Goal: Information Seeking & Learning: Learn about a topic

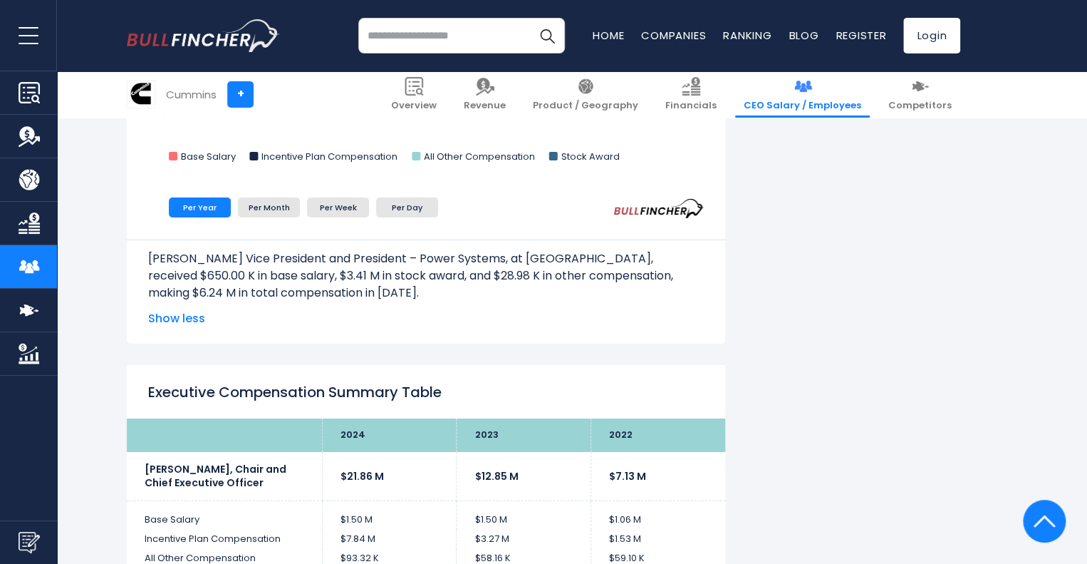
scroll to position [2636, 0]
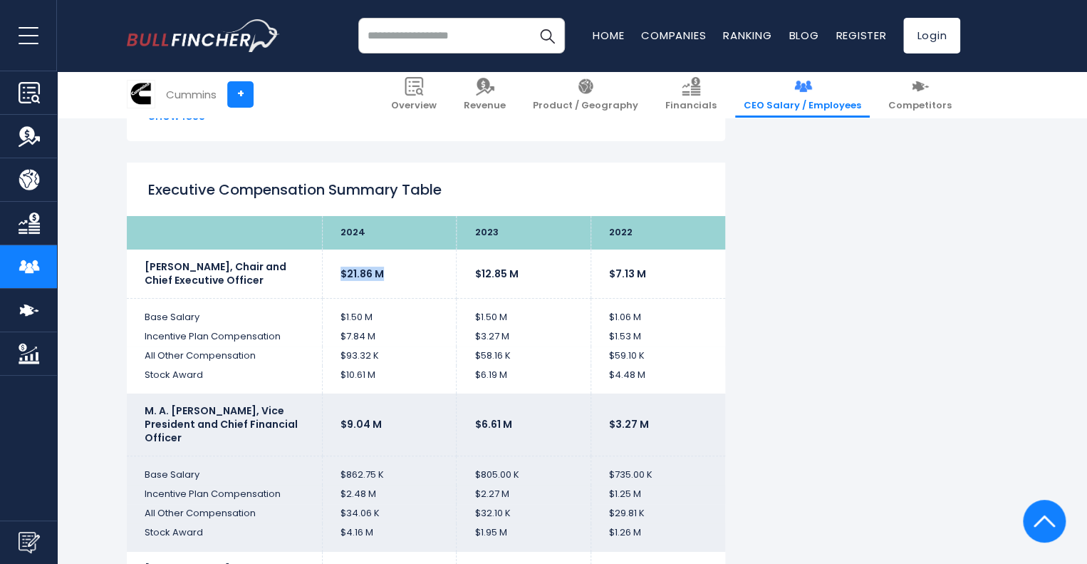
drag, startPoint x: 399, startPoint y: 270, endPoint x: 337, endPoint y: 277, distance: 62.4
click at [337, 277] on td "$21.86 M" at bounding box center [389, 273] width 135 height 48
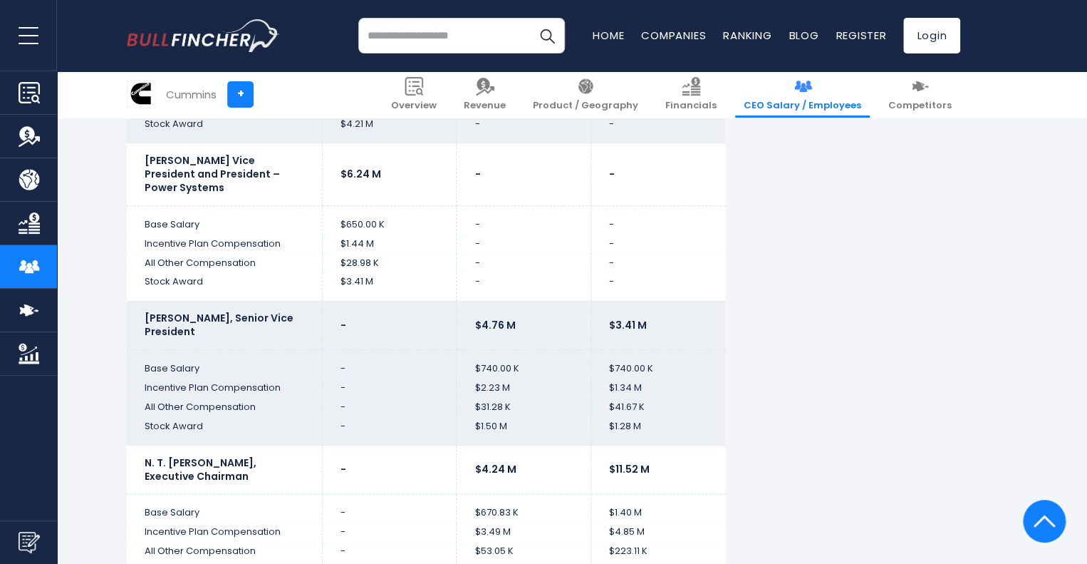
scroll to position [0, 0]
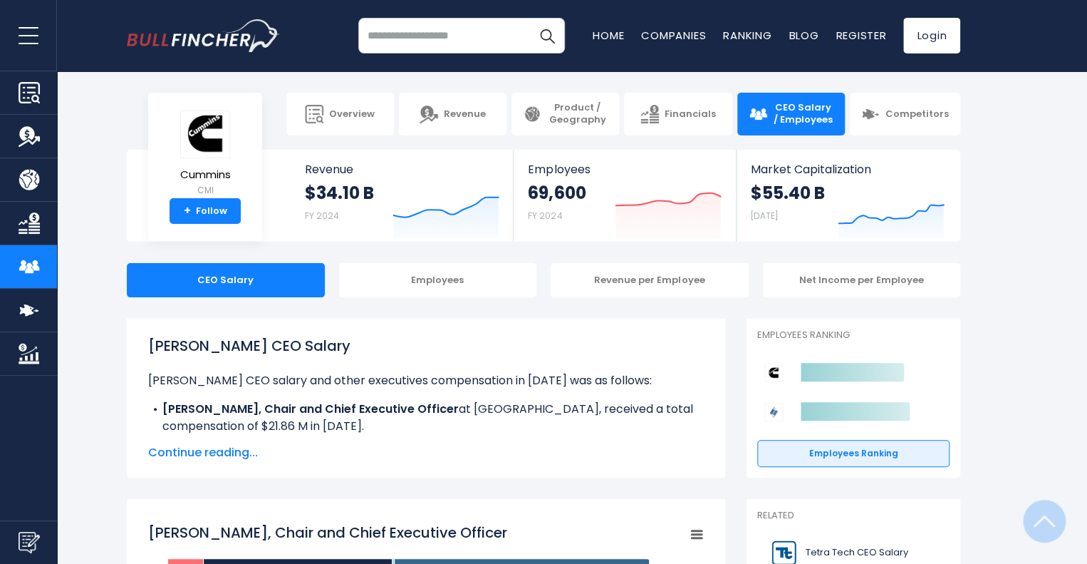
drag, startPoint x: 761, startPoint y: 170, endPoint x: 695, endPoint y: 14, distance: 169.2
click at [410, 200] on icon "Created with Highcharts 12.1.2" at bounding box center [446, 208] width 107 height 60
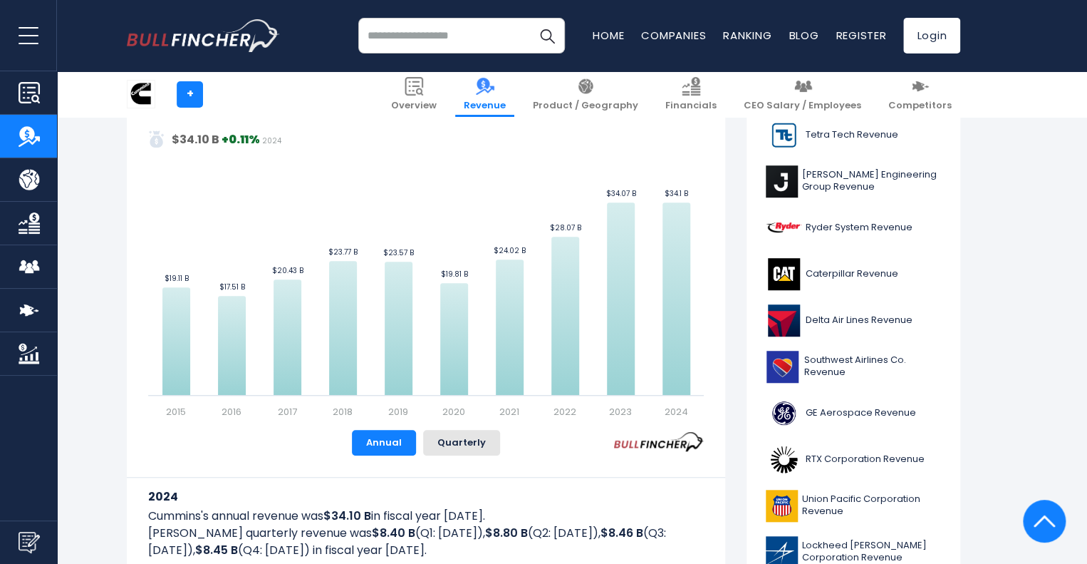
scroll to position [356, 0]
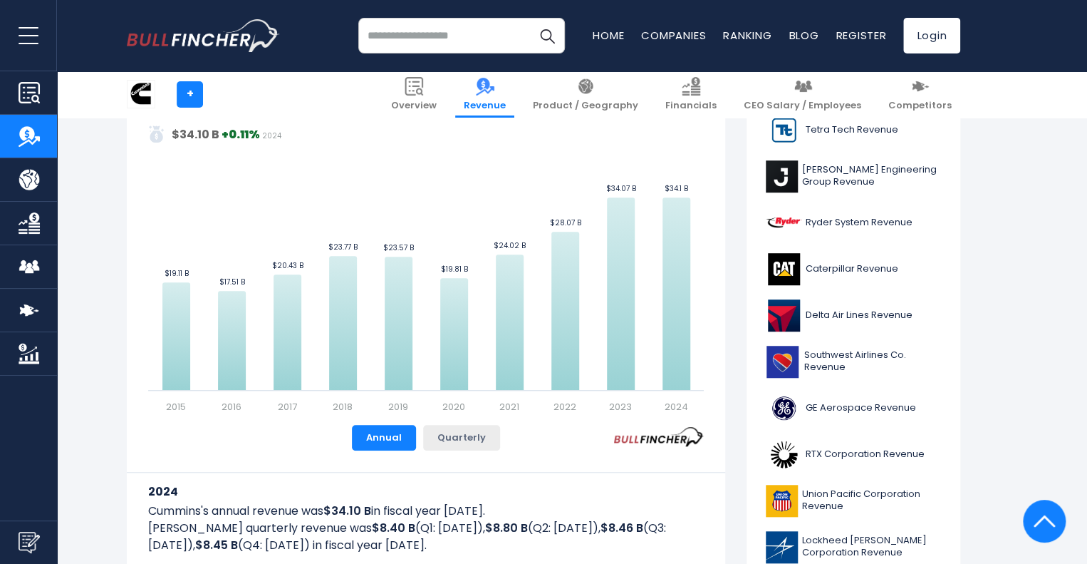
click at [447, 441] on button "Quarterly" at bounding box center [461, 438] width 77 height 26
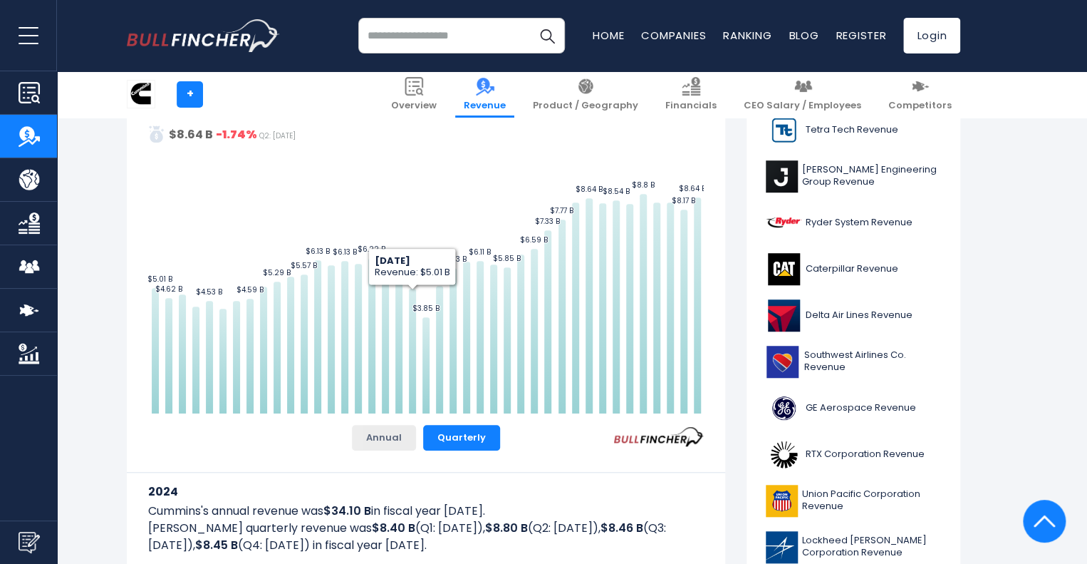
click at [392, 437] on button "Annual" at bounding box center [384, 438] width 64 height 26
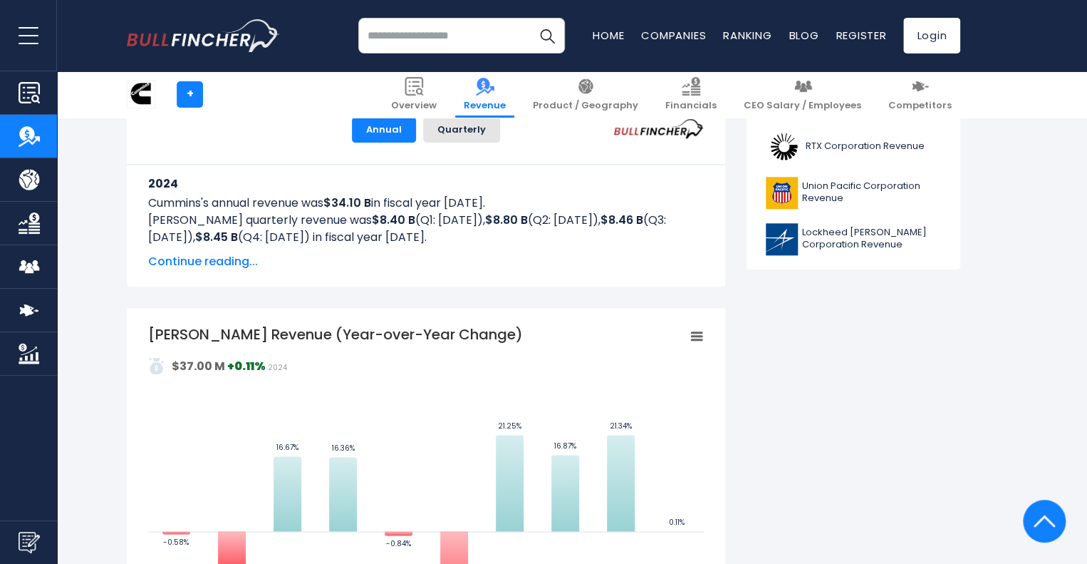
scroll to position [0, 0]
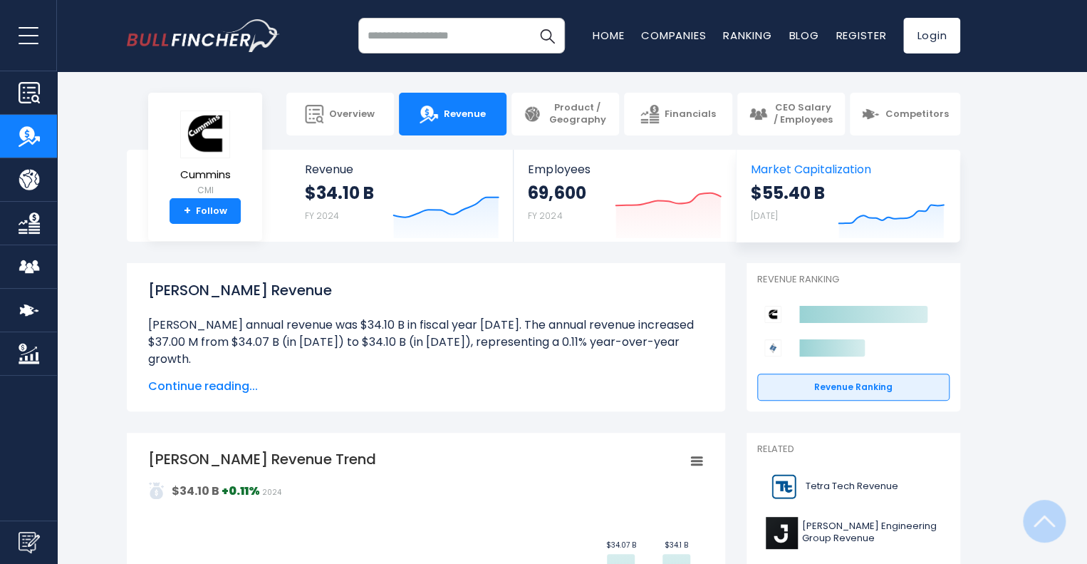
drag, startPoint x: 788, startPoint y: 321, endPoint x: 755, endPoint y: 199, distance: 127.0
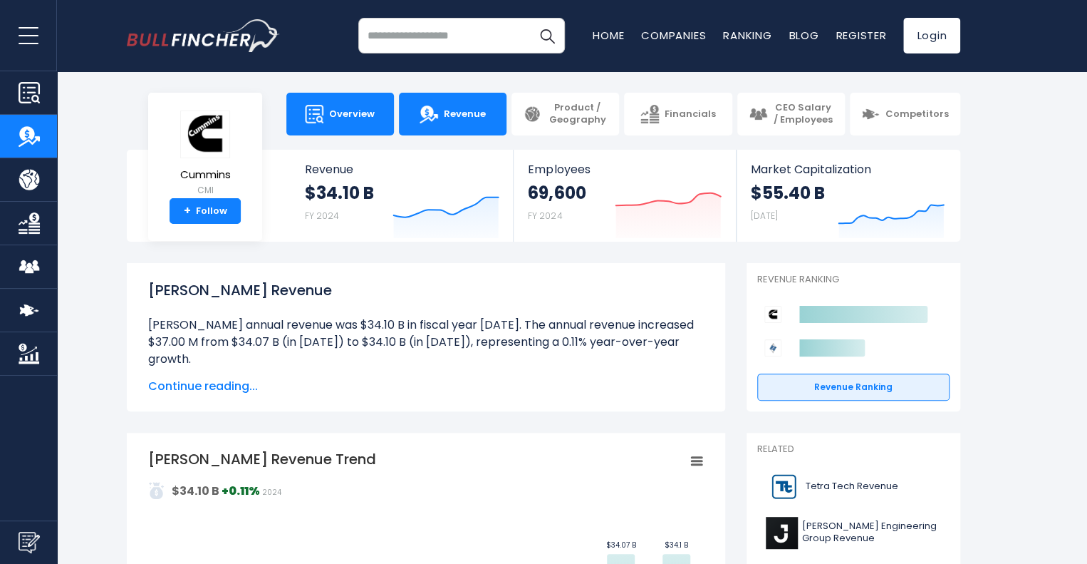
click at [355, 105] on link "Overview" at bounding box center [340, 114] width 108 height 43
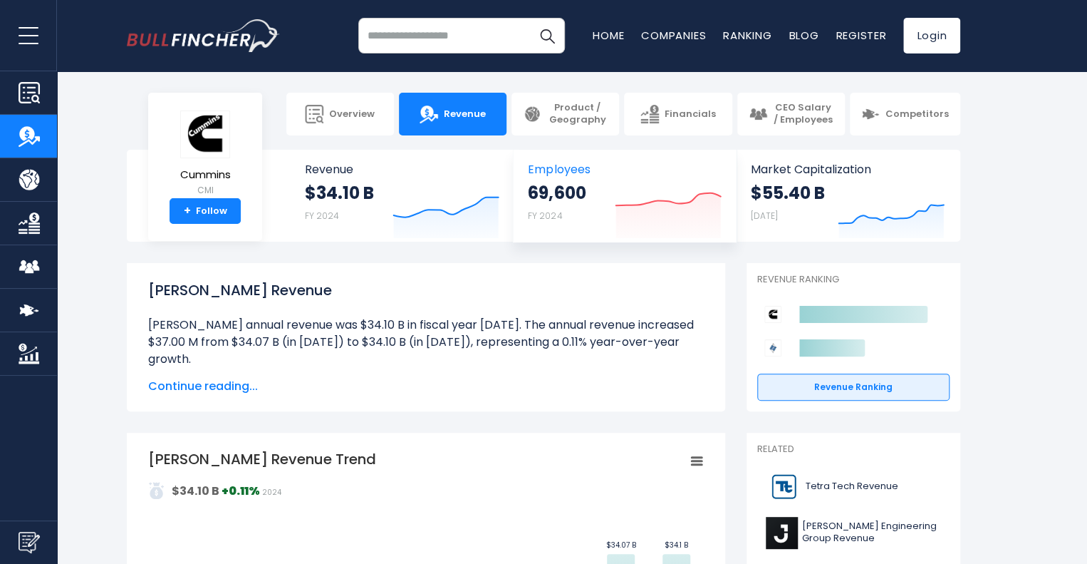
click at [603, 192] on div "69,600 FY 2024 Created with Highcharts 12.1.2" at bounding box center [624, 212] width 193 height 60
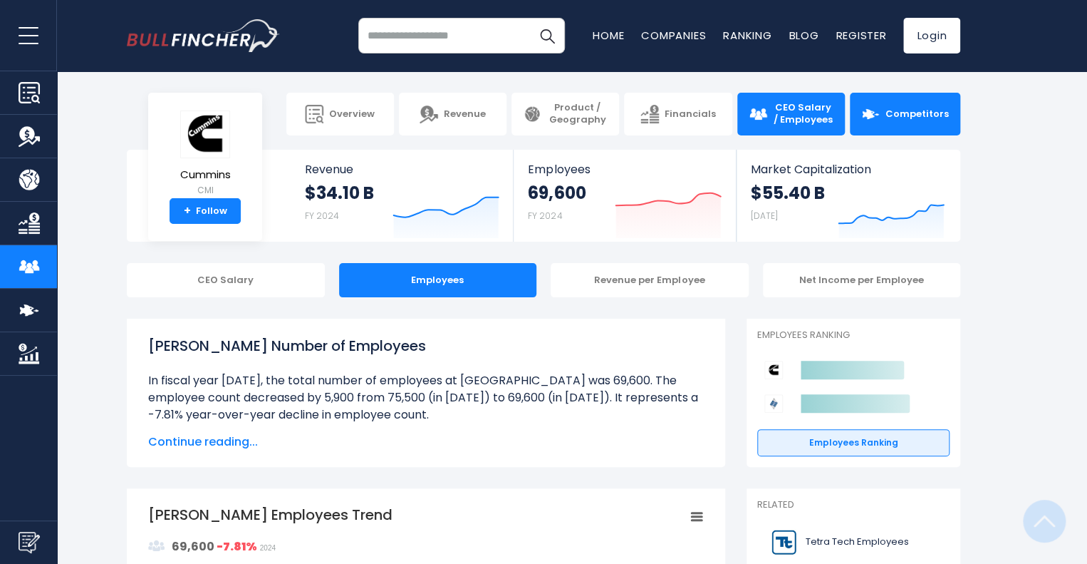
drag, startPoint x: 988, startPoint y: 299, endPoint x: 929, endPoint y: 97, distance: 210.6
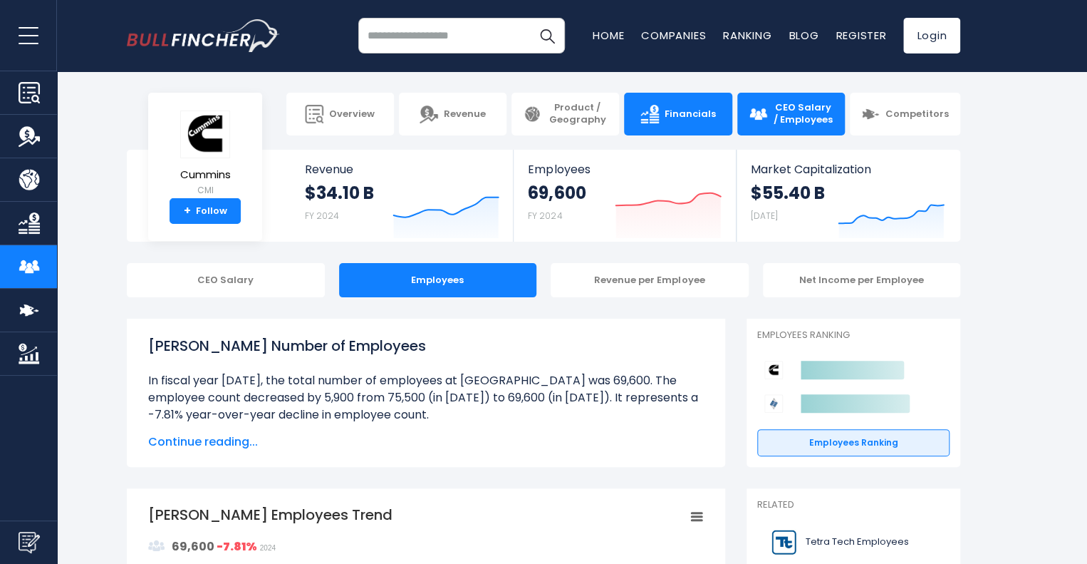
click at [693, 114] on span "Financials" at bounding box center [690, 114] width 51 height 12
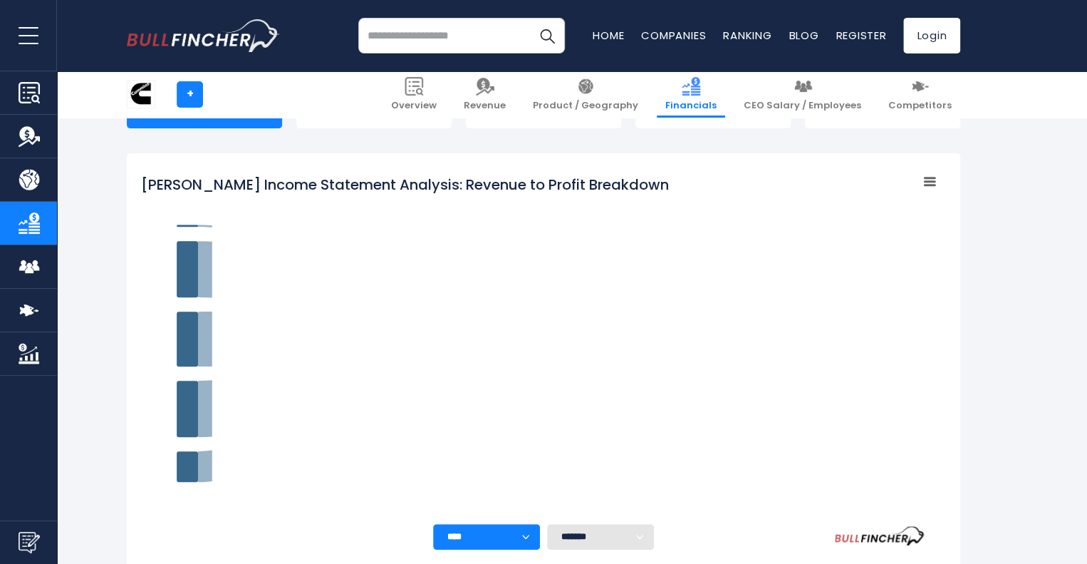
scroll to position [201, 0]
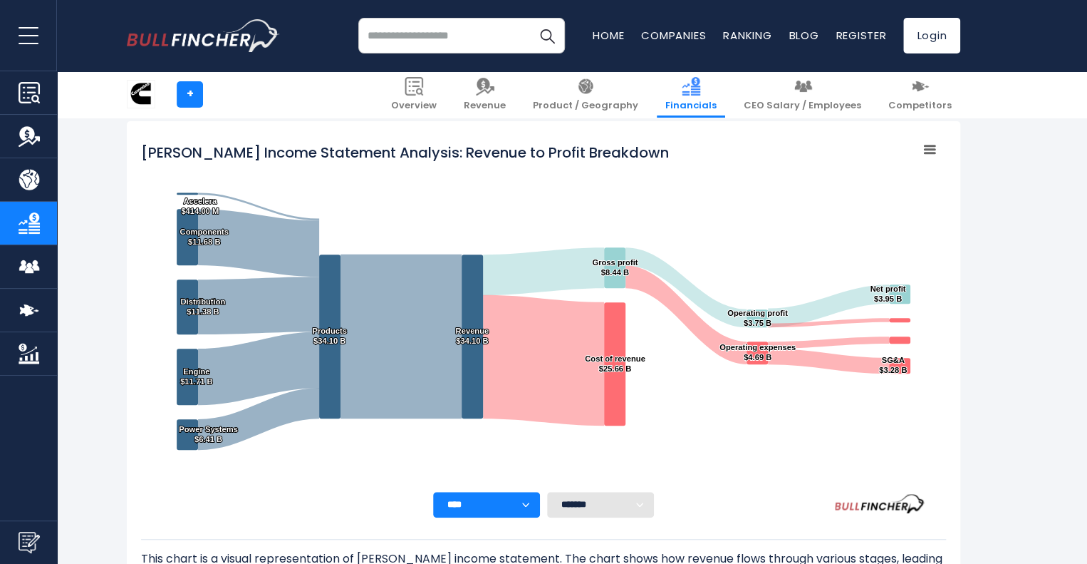
click at [418, 33] on input "search" at bounding box center [461, 36] width 207 height 36
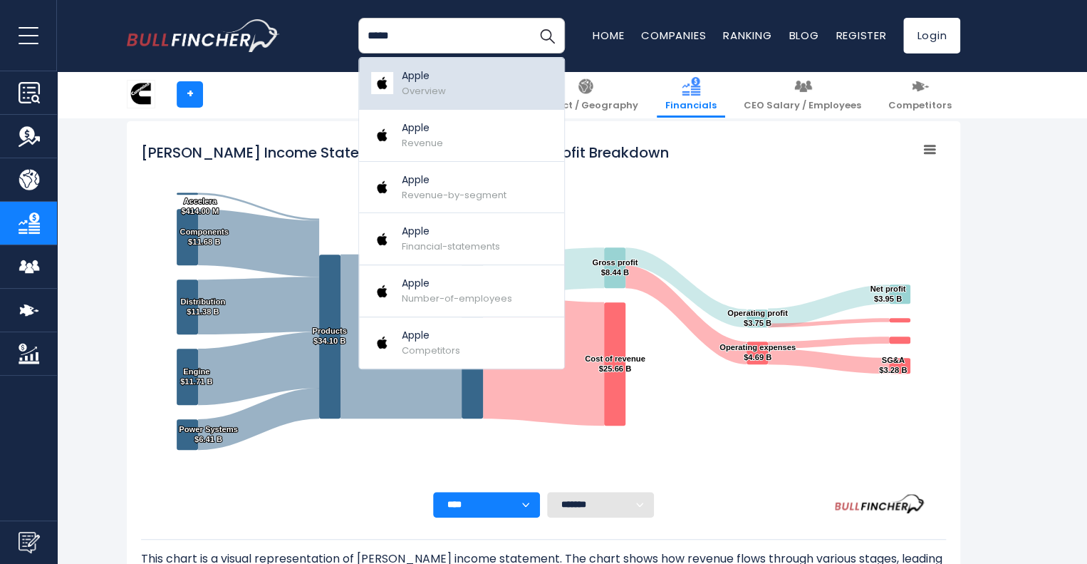
type input "*****"
click at [409, 85] on span "Overview" at bounding box center [424, 91] width 44 height 14
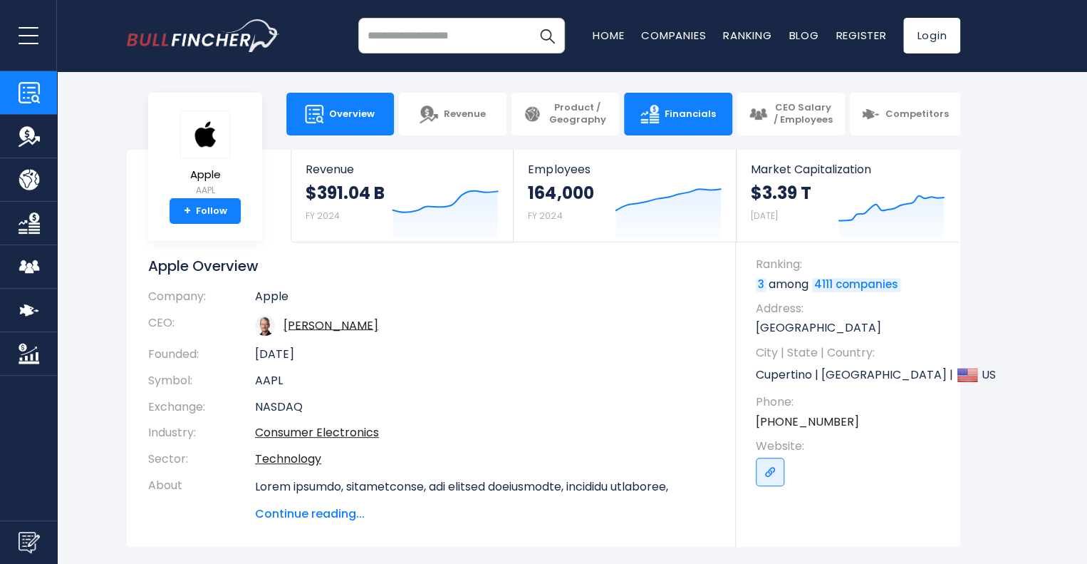
click at [673, 110] on span "Financials" at bounding box center [690, 114] width 51 height 12
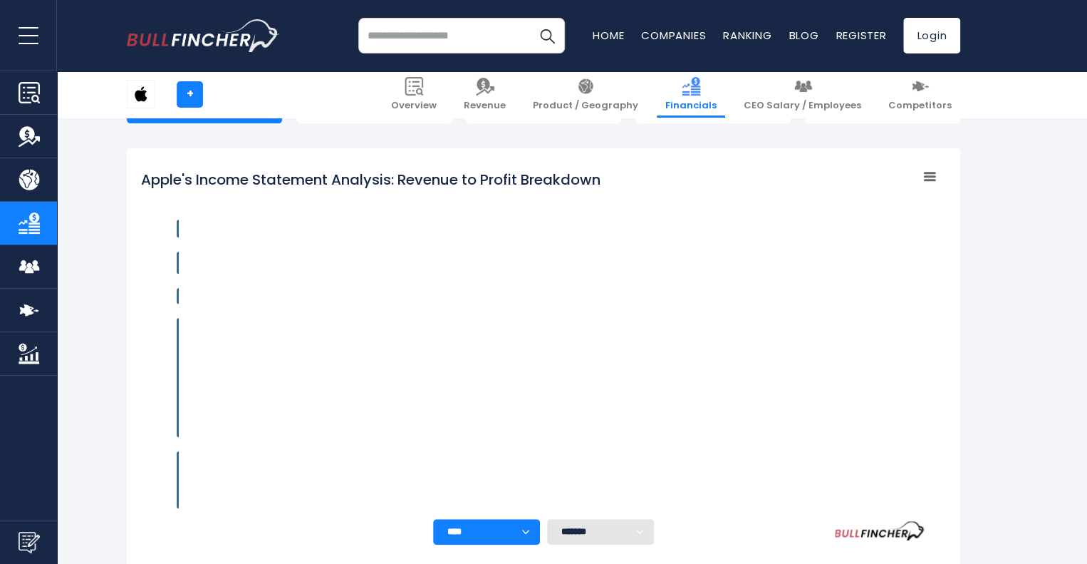
scroll to position [201, 0]
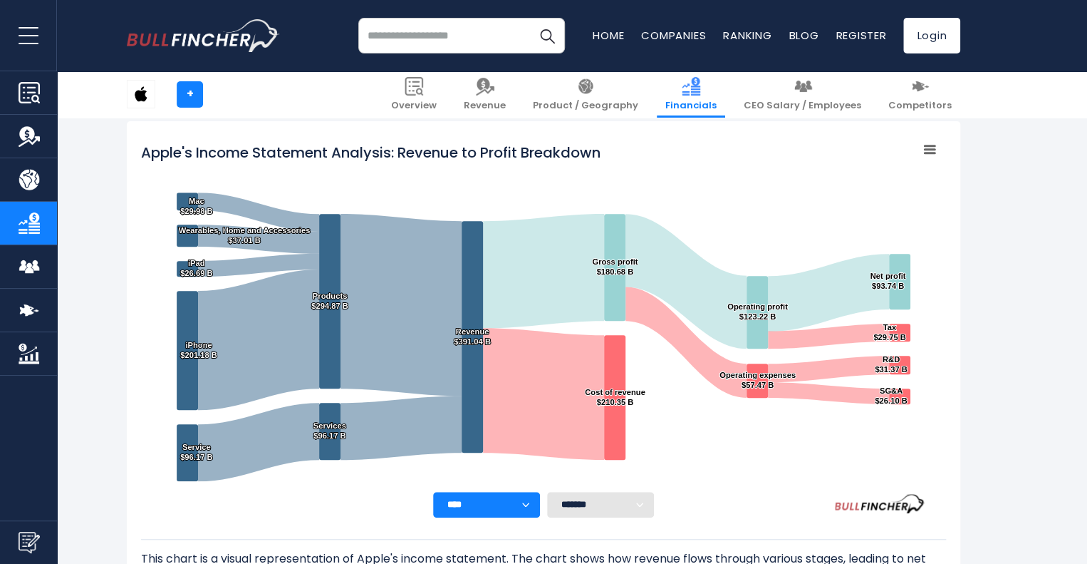
click at [509, 496] on select "**** **** **** **** **** ****" at bounding box center [486, 505] width 107 height 26
click at [431, 37] on input "search" at bounding box center [461, 36] width 207 height 36
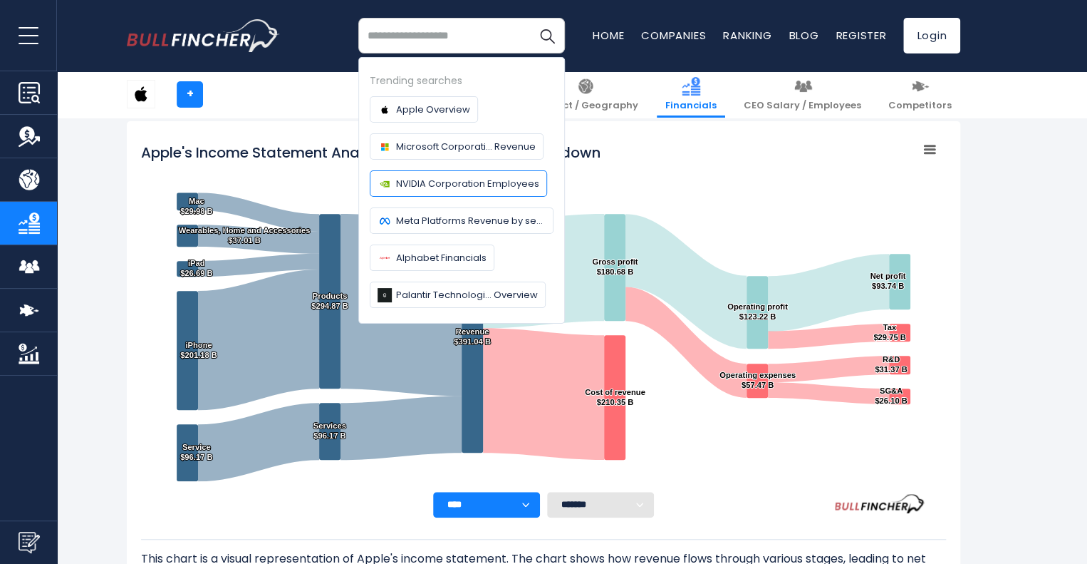
click at [477, 187] on span "NVIDIA Corporation Employees" at bounding box center [467, 183] width 143 height 15
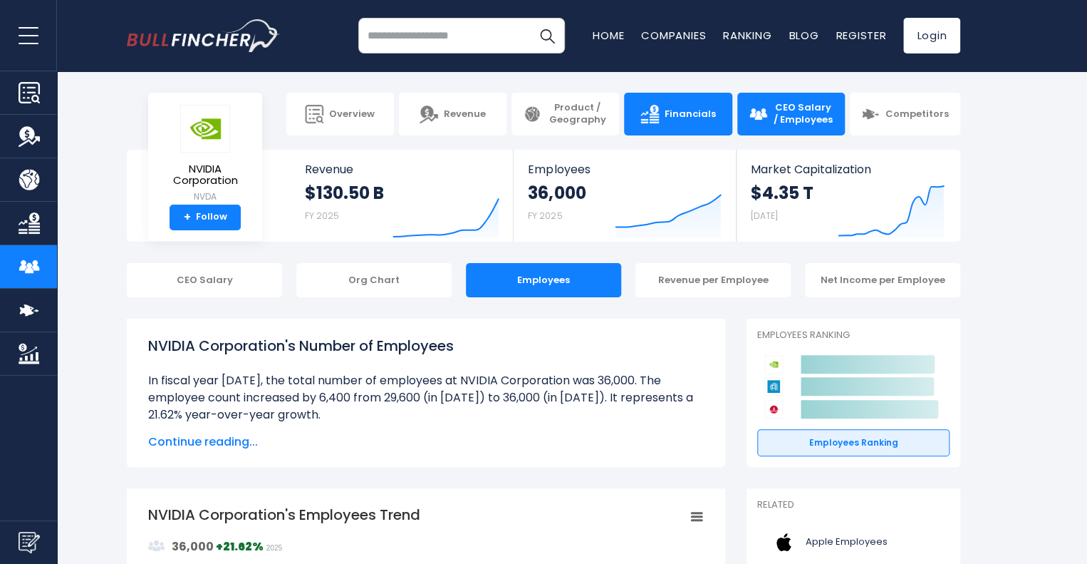
click at [679, 128] on link "Financials" at bounding box center [678, 114] width 108 height 43
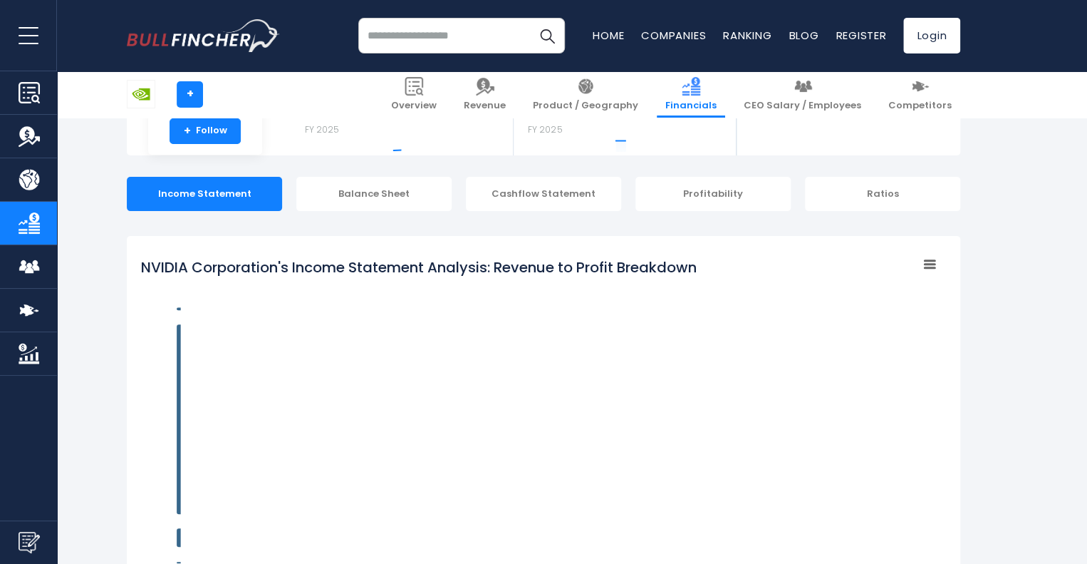
scroll to position [201, 0]
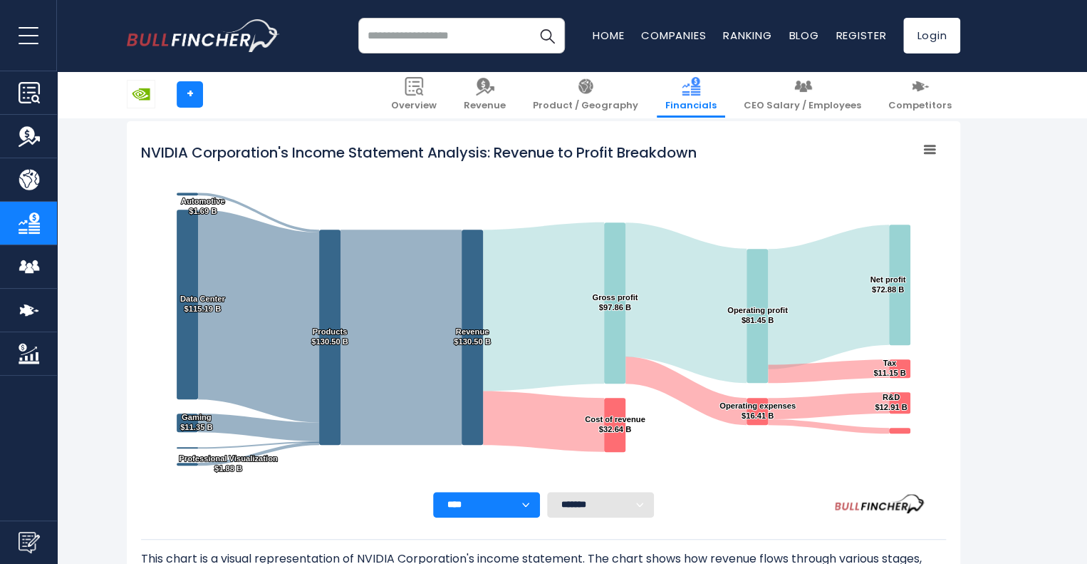
click at [445, 39] on input "search" at bounding box center [461, 36] width 207 height 36
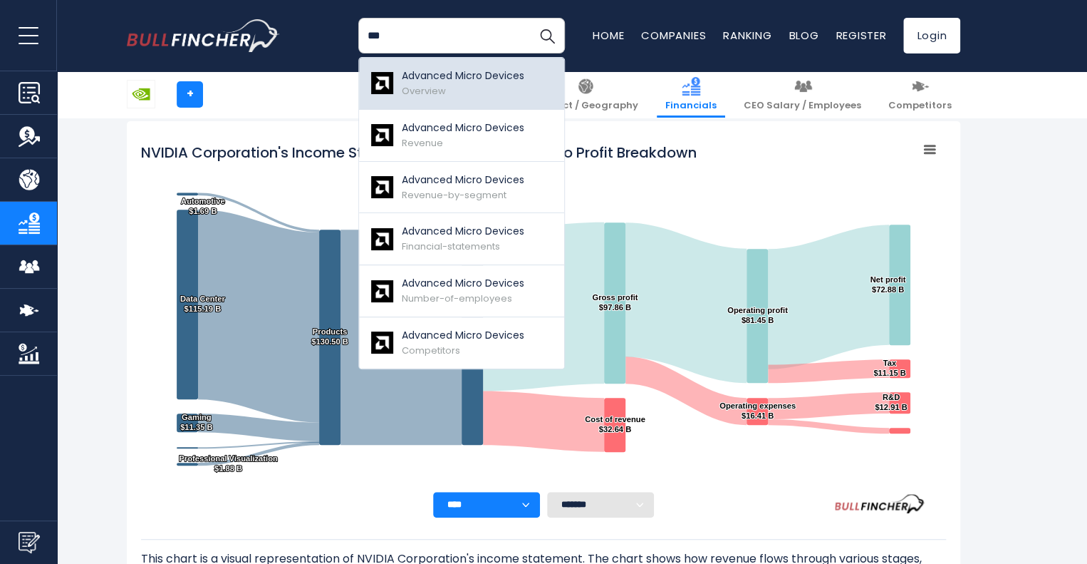
type input "***"
click at [460, 76] on p "Advanced Micro Devices" at bounding box center [463, 75] width 123 height 15
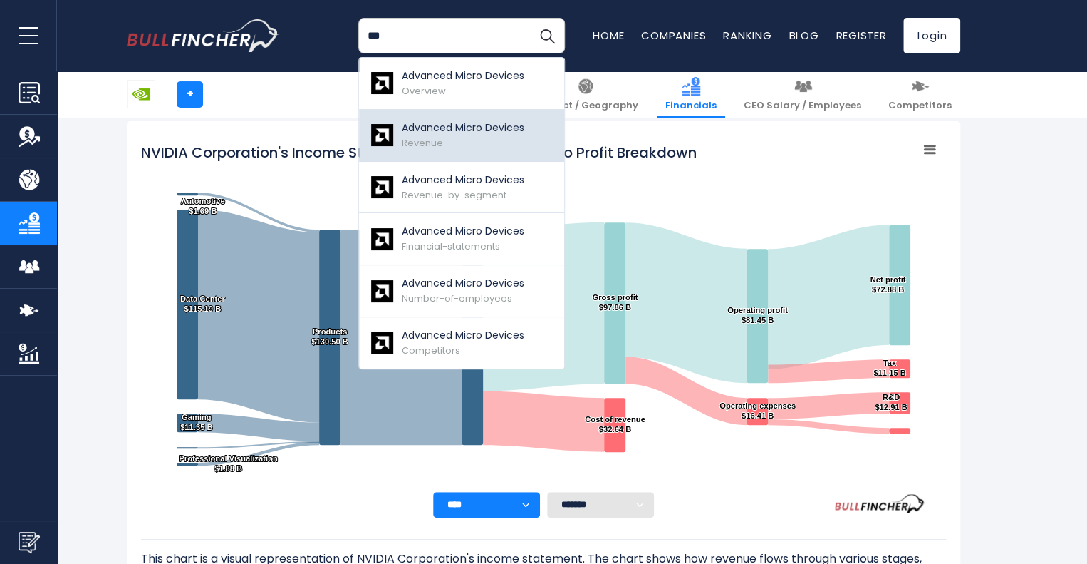
click at [455, 130] on p "Advanced Micro Devices" at bounding box center [463, 127] width 123 height 15
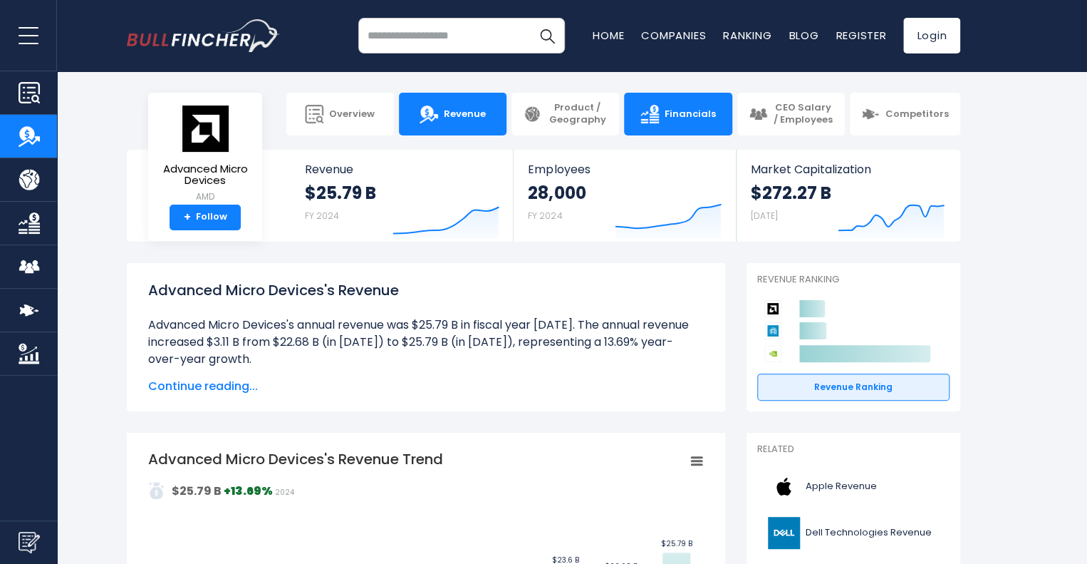
click at [691, 119] on span "Financials" at bounding box center [690, 114] width 51 height 12
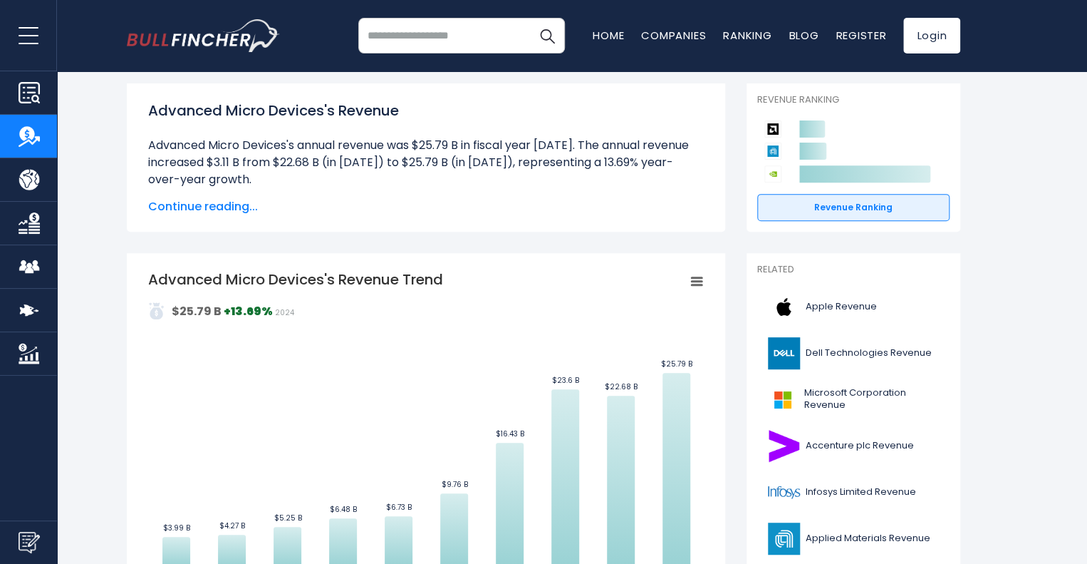
scroll to position [214, 0]
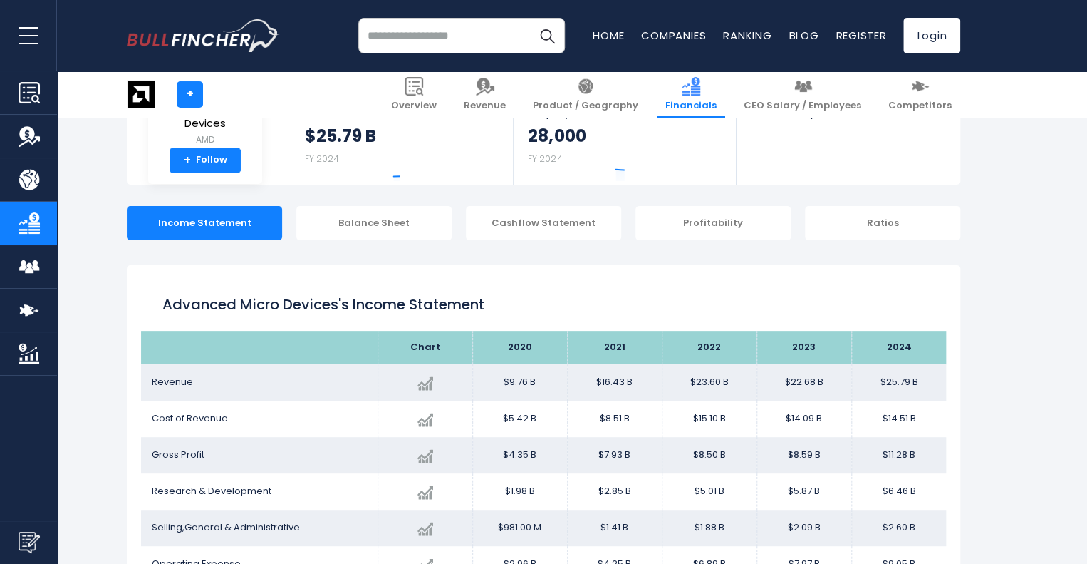
scroll to position [201, 0]
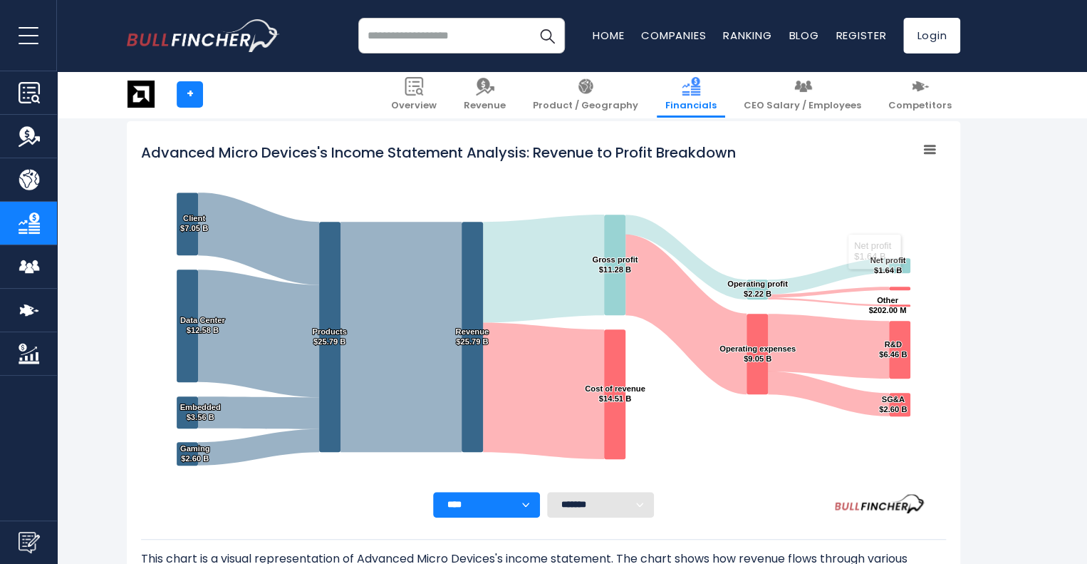
click at [430, 41] on input "search" at bounding box center [461, 36] width 207 height 36
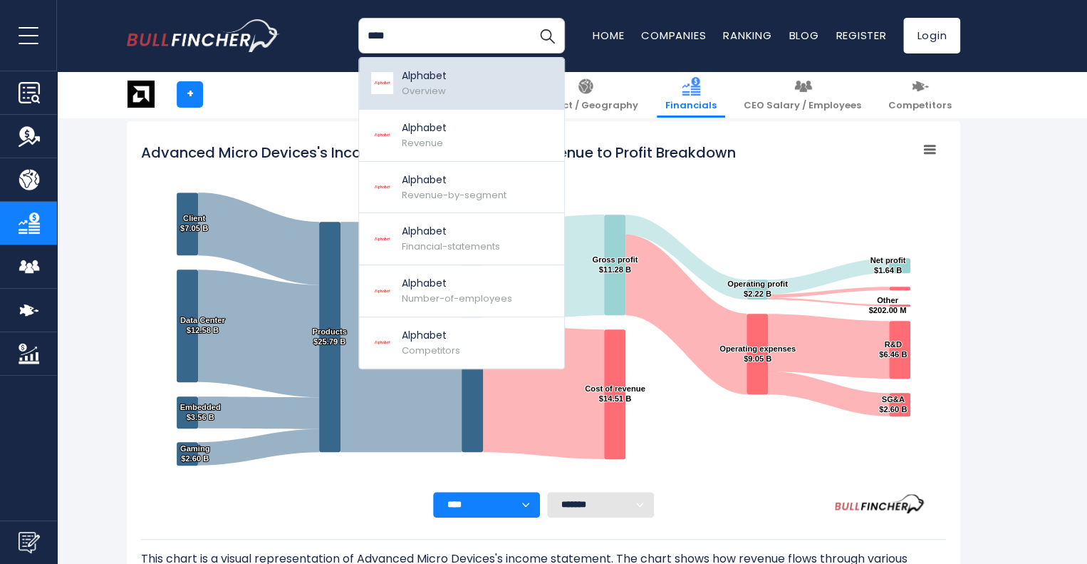
type input "****"
click at [428, 88] on span "Overview" at bounding box center [424, 91] width 44 height 14
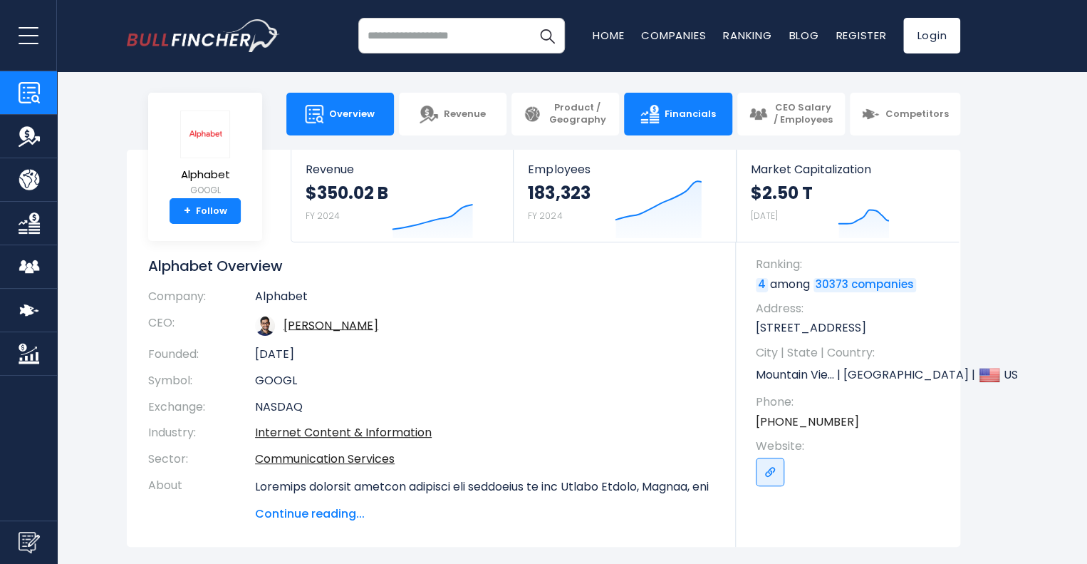
click at [664, 118] on link "Financials" at bounding box center [678, 114] width 108 height 43
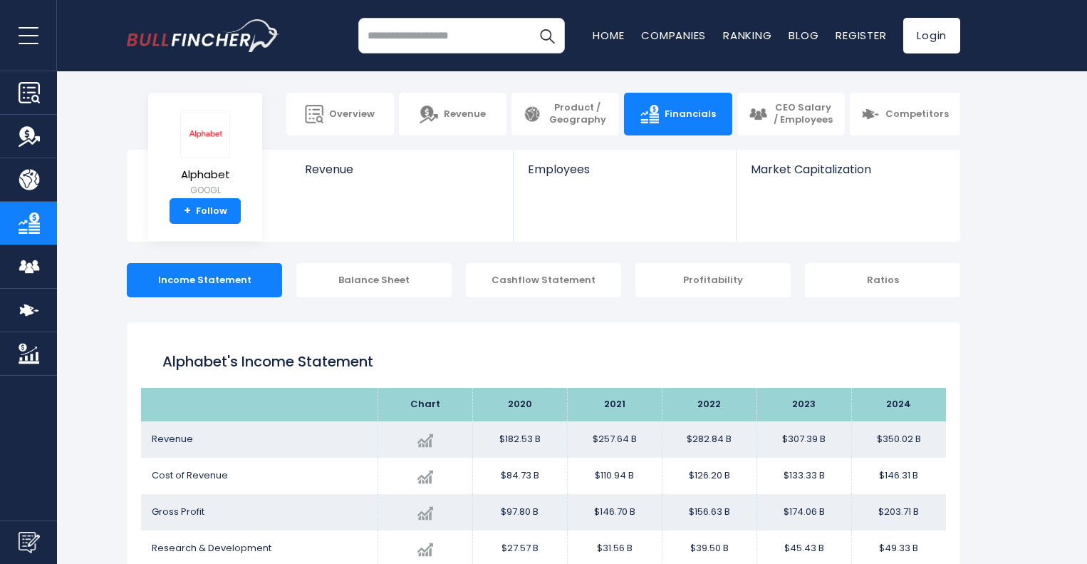
scroll to position [14, 0]
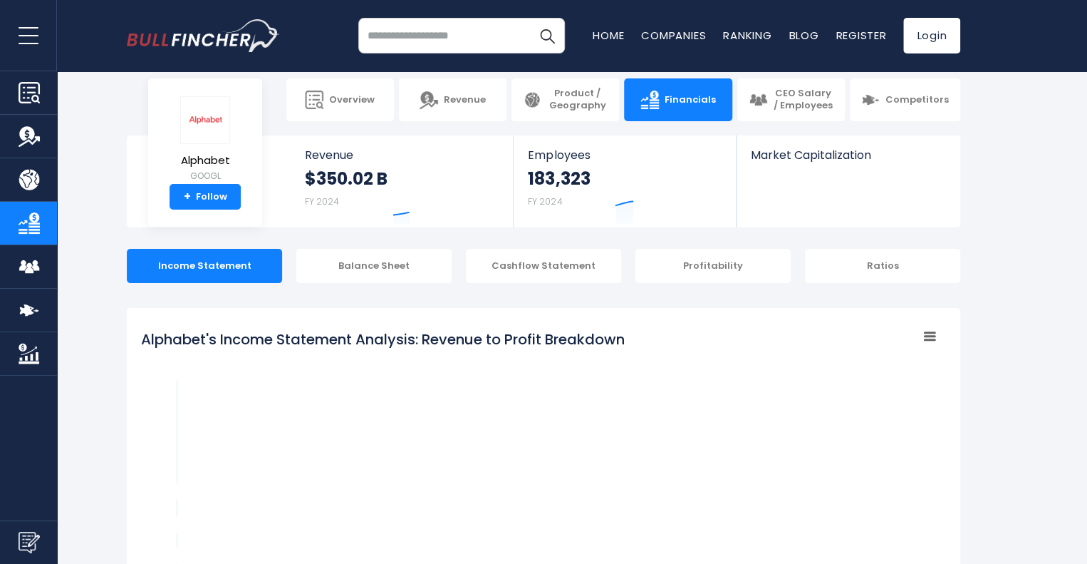
scroll to position [201, 0]
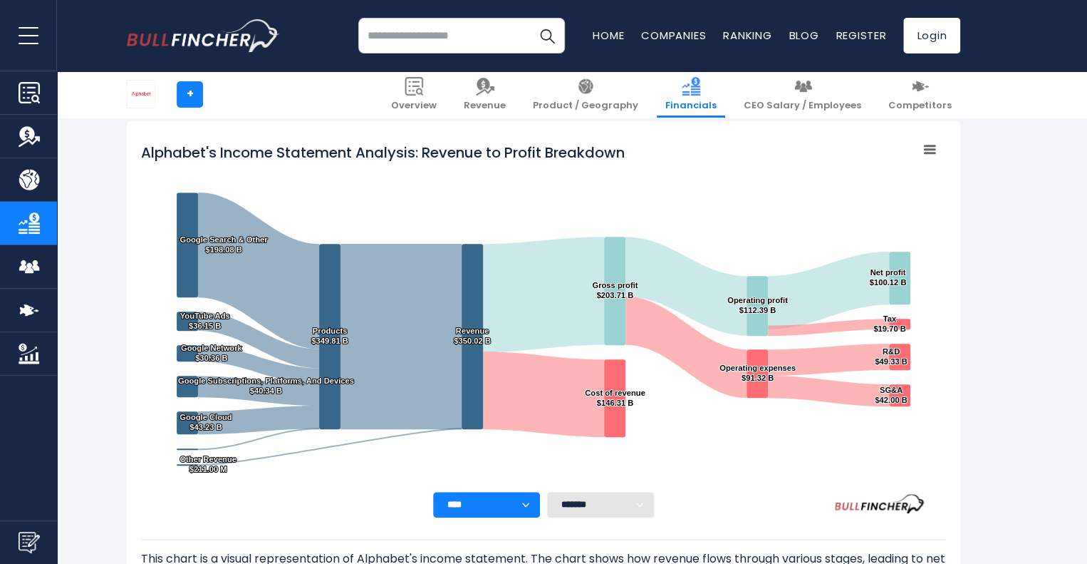
click at [462, 33] on input "search" at bounding box center [461, 36] width 207 height 36
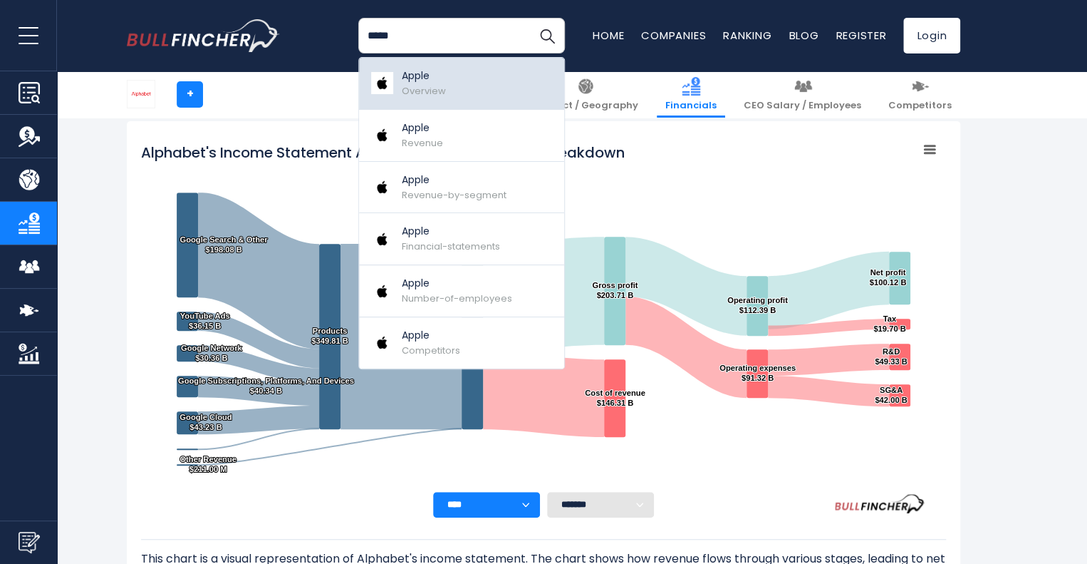
type input "*****"
click at [426, 85] on span "Overview" at bounding box center [424, 91] width 44 height 14
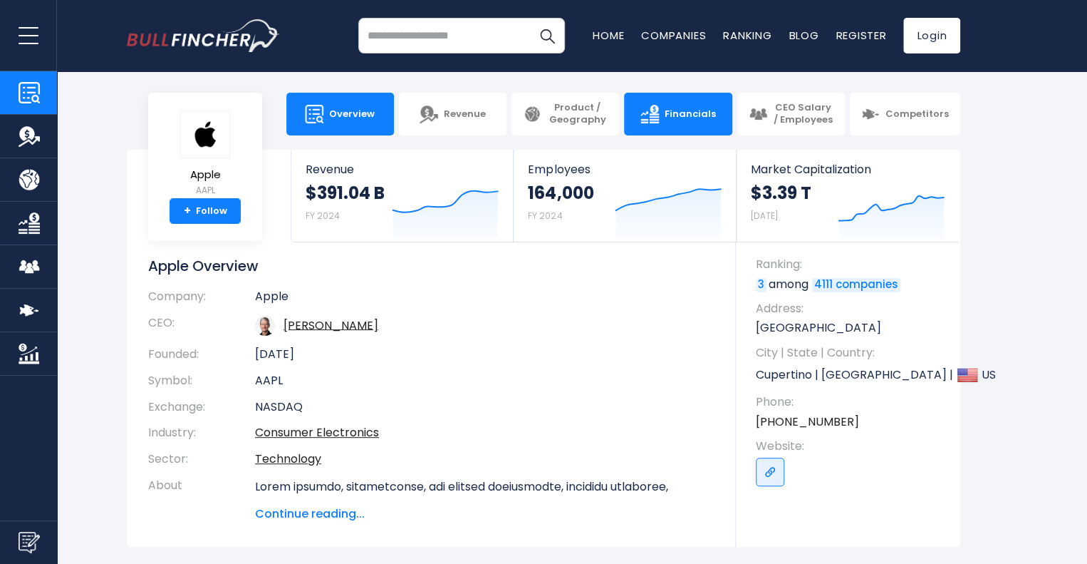
click at [701, 108] on span "Financials" at bounding box center [690, 114] width 51 height 12
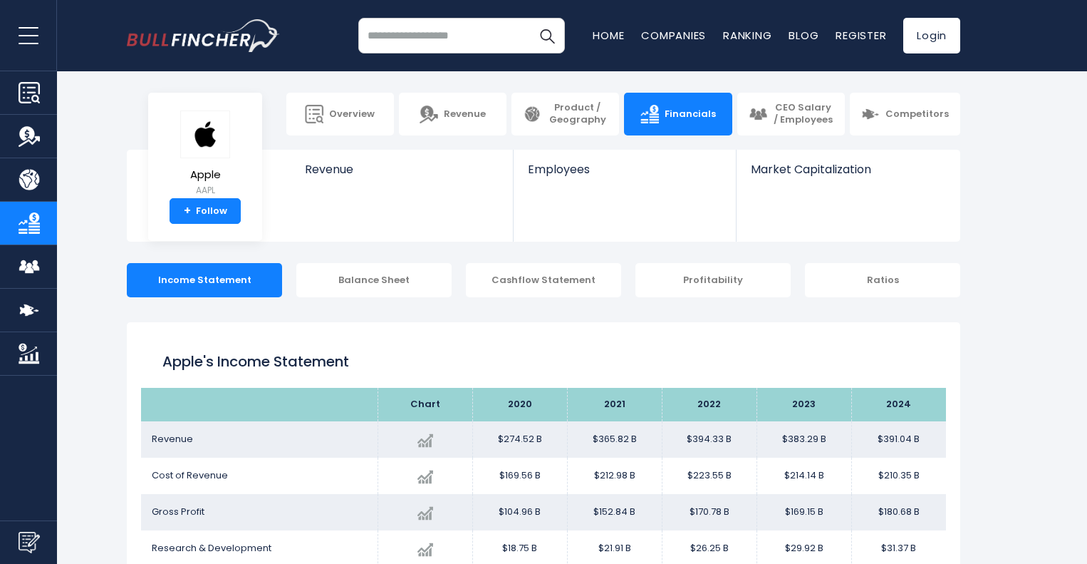
scroll to position [20, 0]
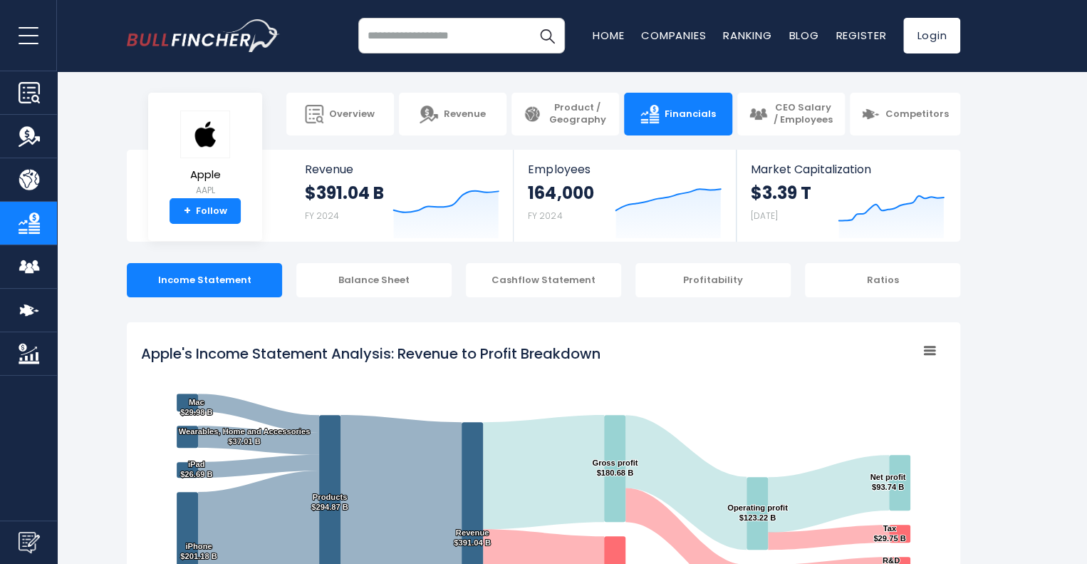
drag, startPoint x: 1072, startPoint y: 458, endPoint x: 1062, endPoint y: 224, distance: 234.7
click at [745, 29] on link "Ranking" at bounding box center [747, 35] width 48 height 15
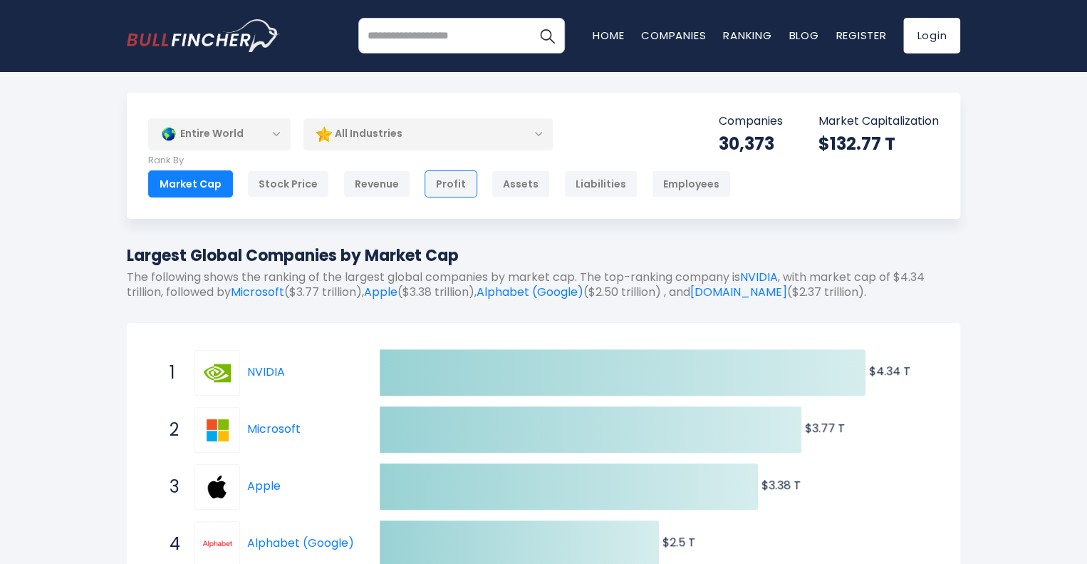
click at [436, 187] on div "Profit" at bounding box center [451, 183] width 53 height 27
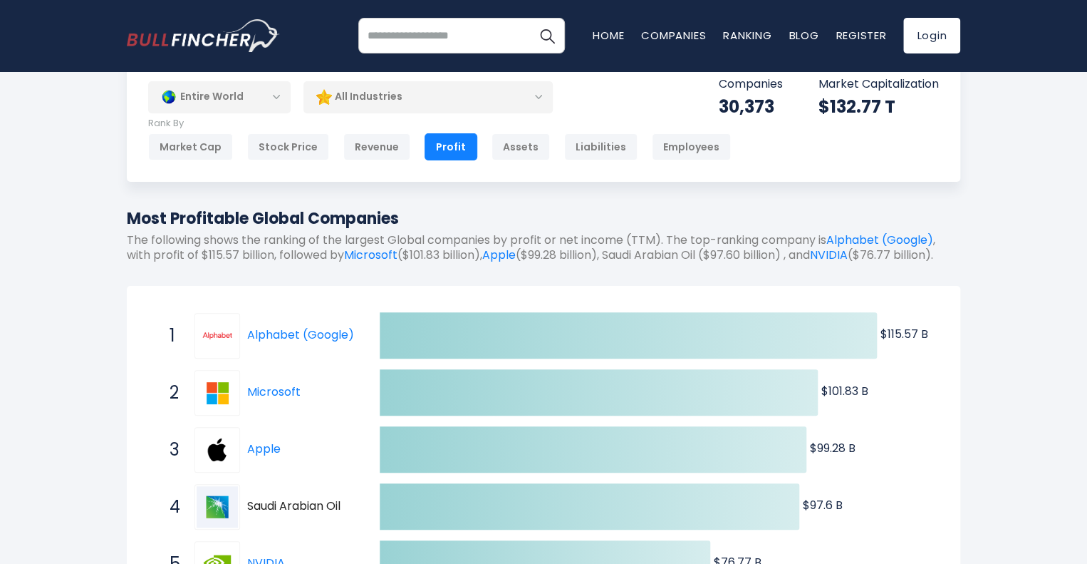
scroll to position [71, 0]
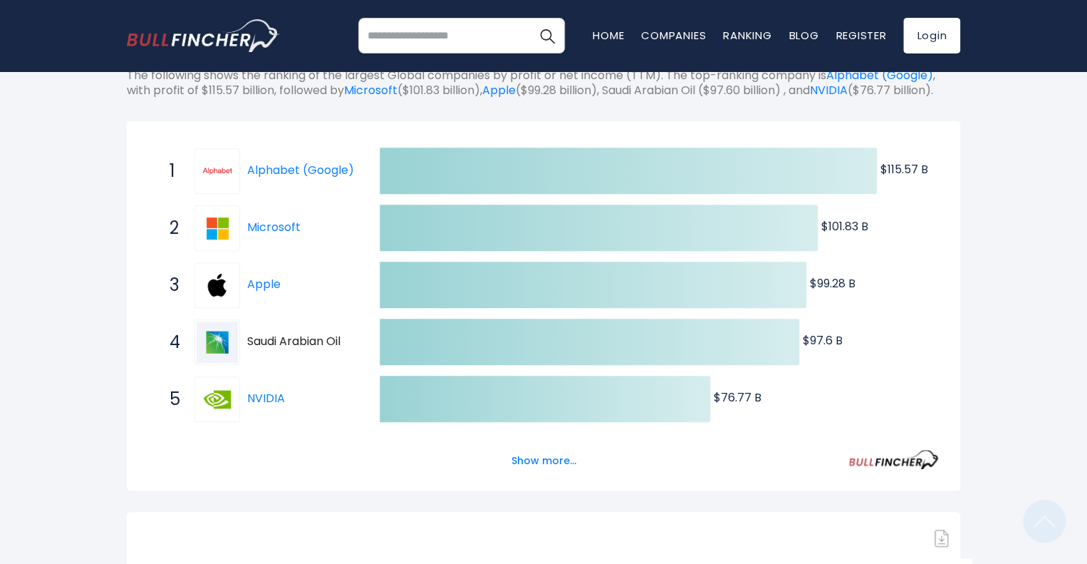
scroll to position [285, 0]
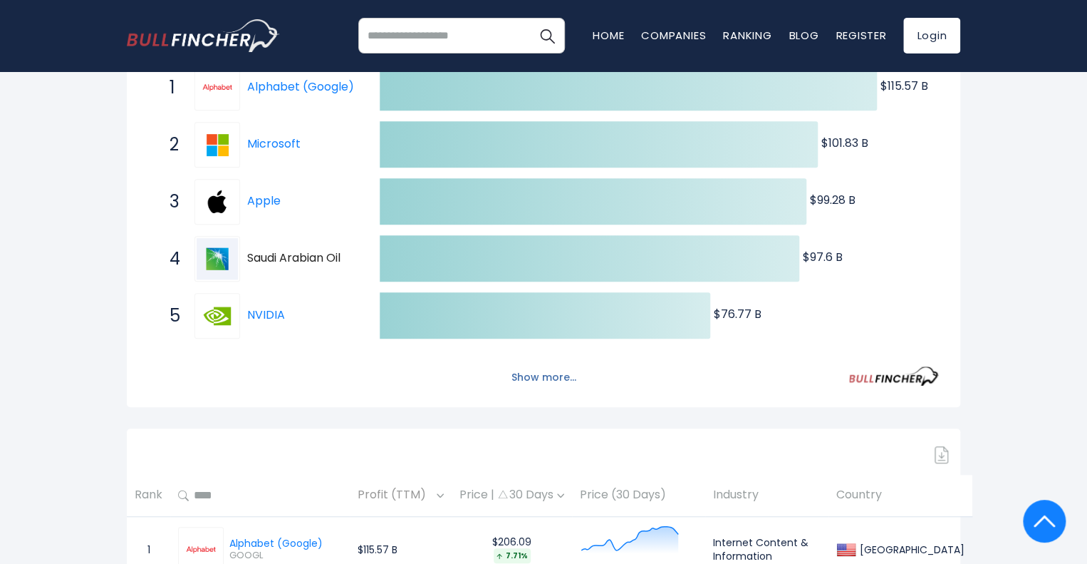
click at [530, 389] on button "Show more..." at bounding box center [544, 378] width 82 height 24
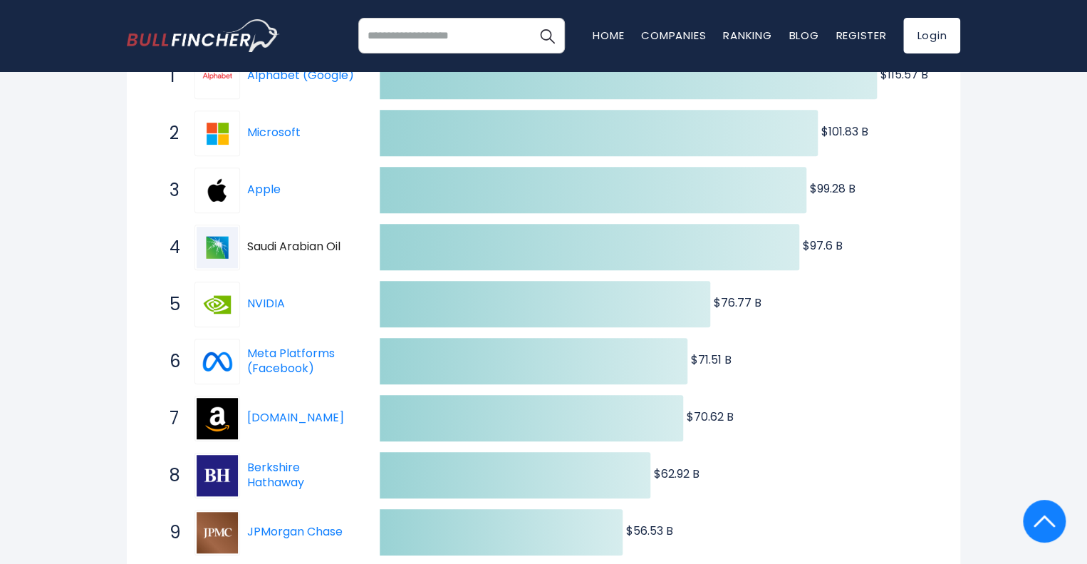
scroll to position [214, 0]
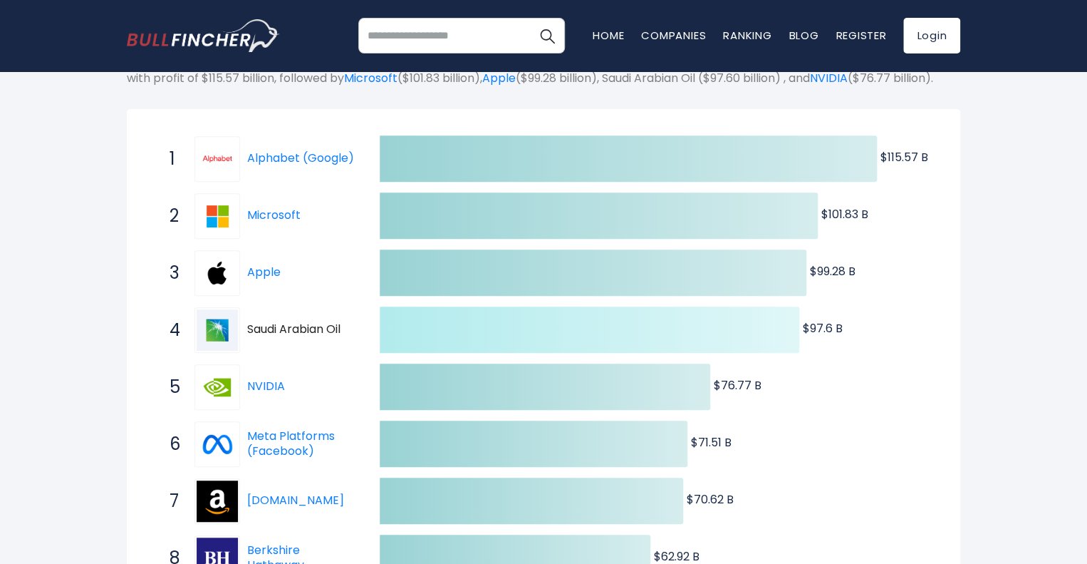
click at [547, 337] on icon at bounding box center [590, 329] width 420 height 46
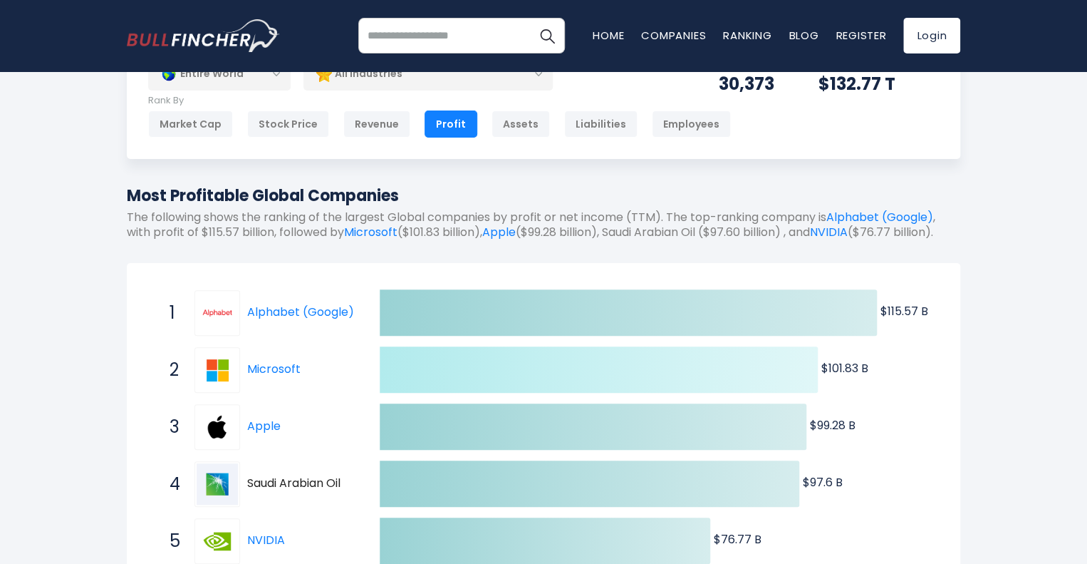
scroll to position [0, 0]
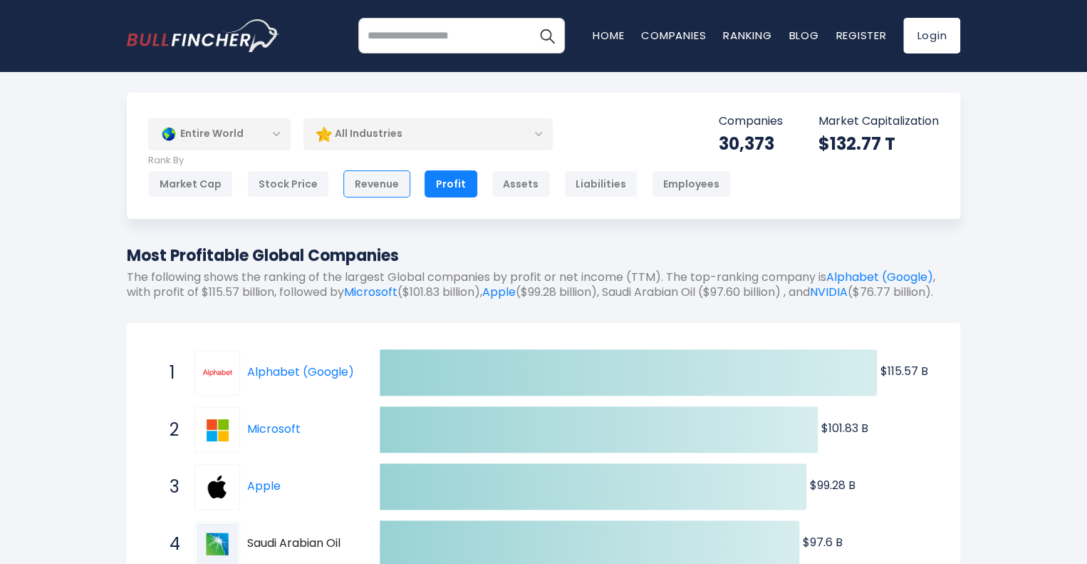
click at [373, 185] on div "Revenue" at bounding box center [376, 183] width 67 height 27
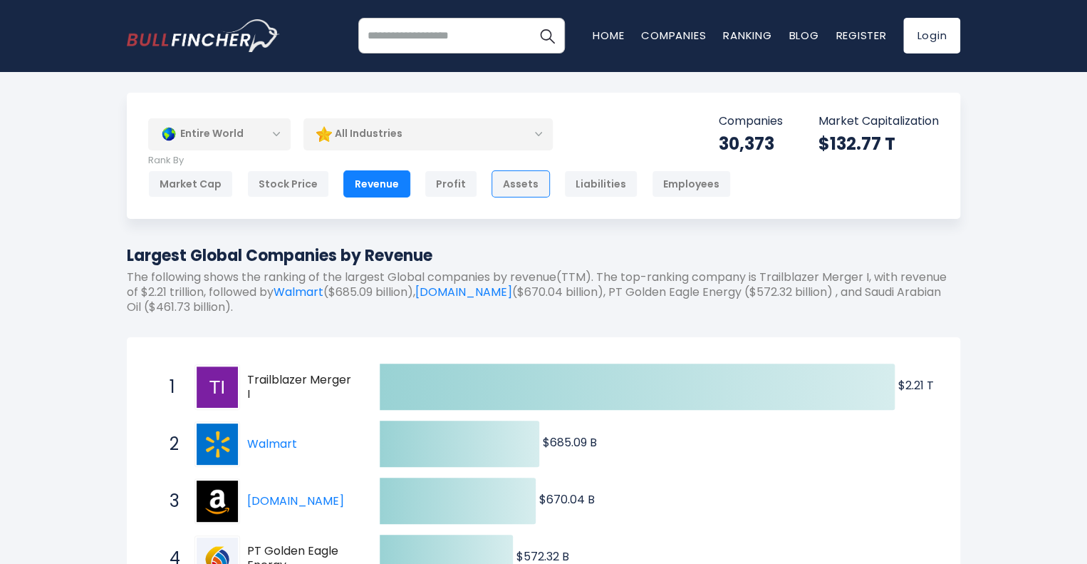
click at [508, 185] on div "Assets" at bounding box center [521, 183] width 58 height 27
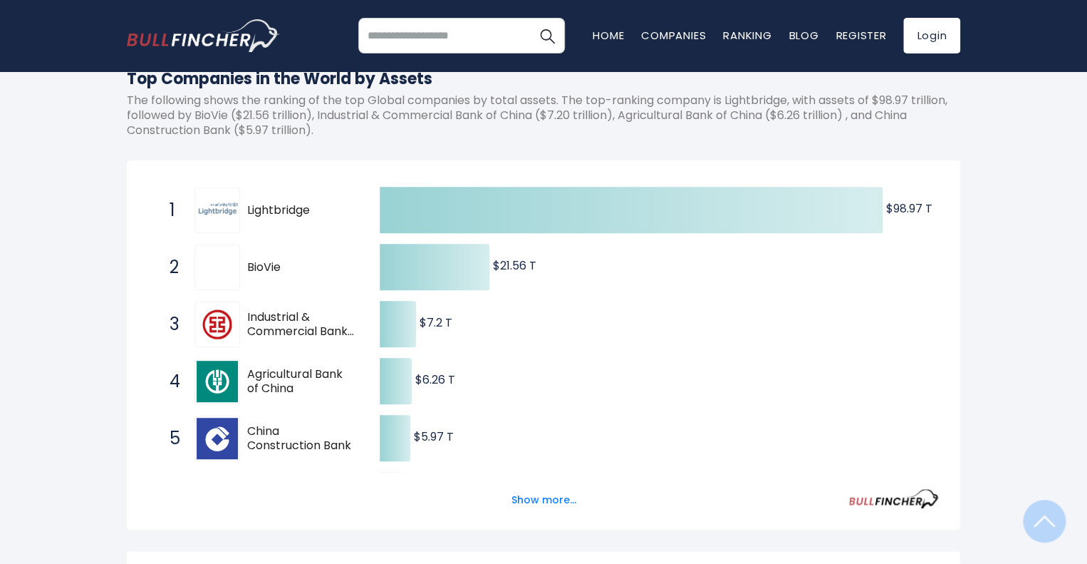
scroll to position [356, 0]
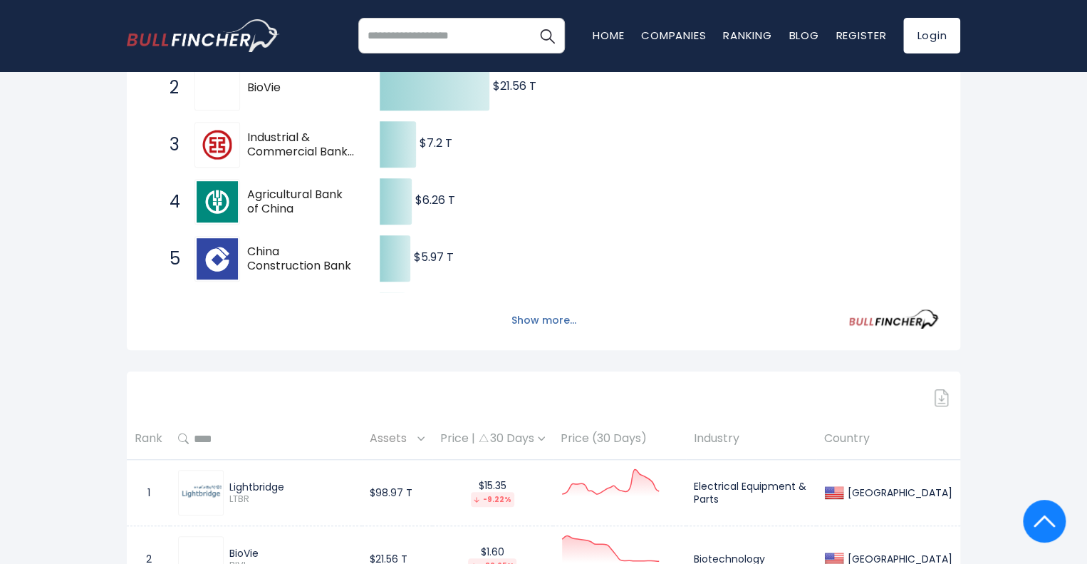
click at [519, 323] on button "Show more..." at bounding box center [544, 321] width 82 height 24
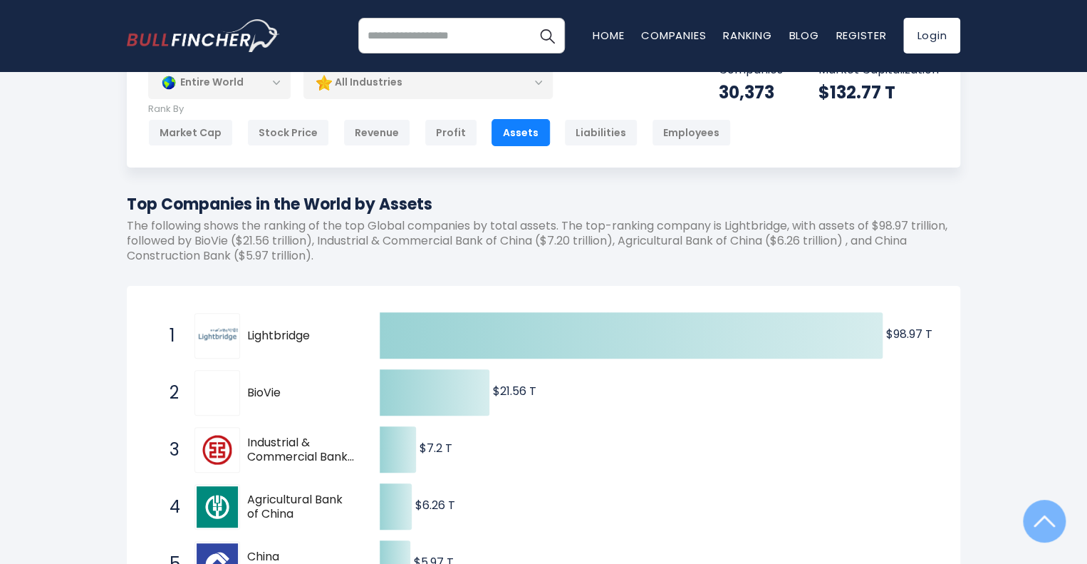
scroll to position [0, 0]
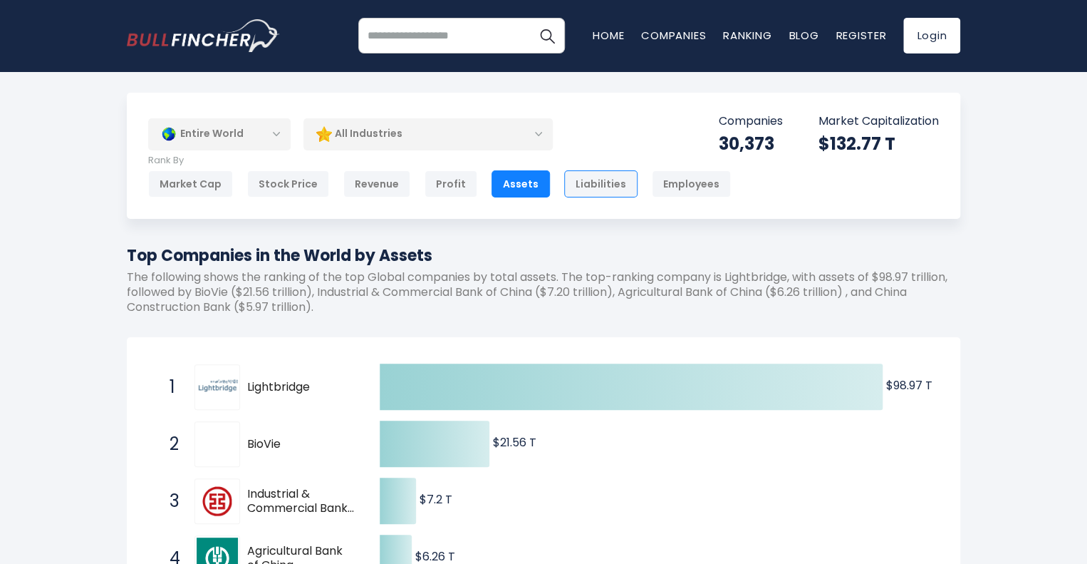
click at [580, 185] on div "Liabilities" at bounding box center [600, 183] width 73 height 27
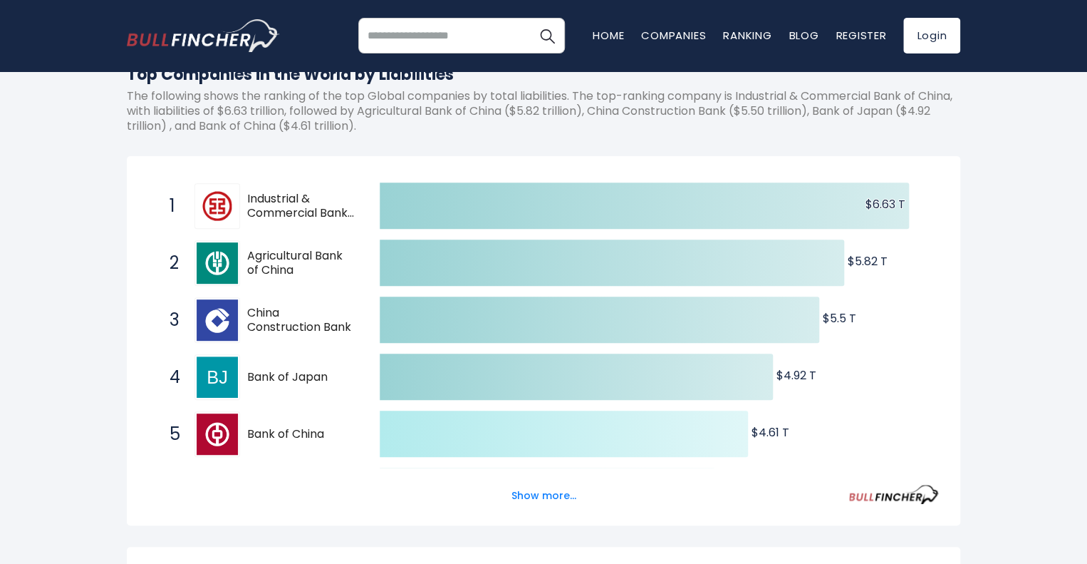
scroll to position [285, 0]
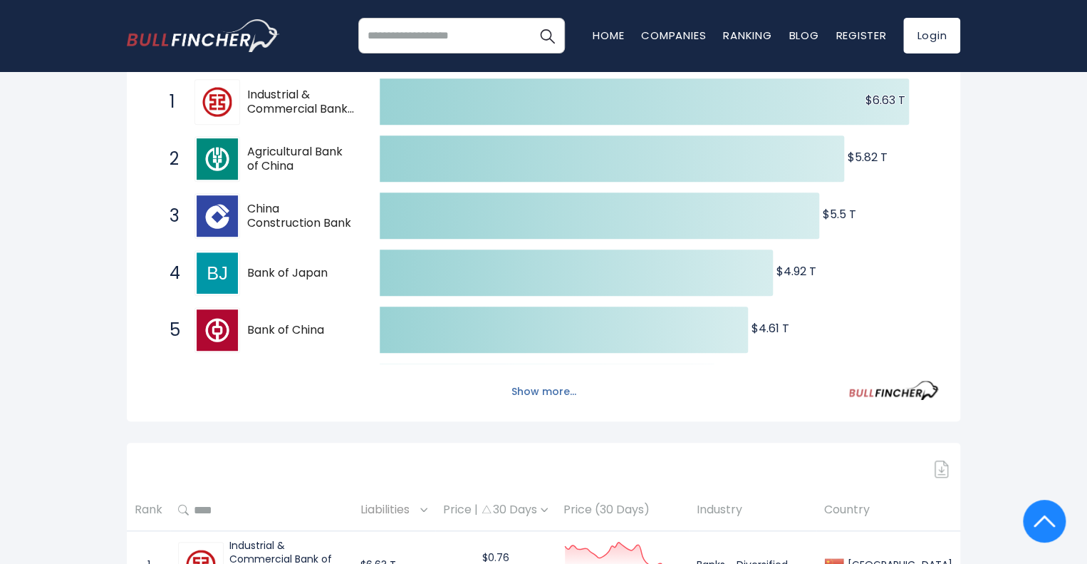
click at [536, 398] on button "Show more..." at bounding box center [544, 392] width 82 height 24
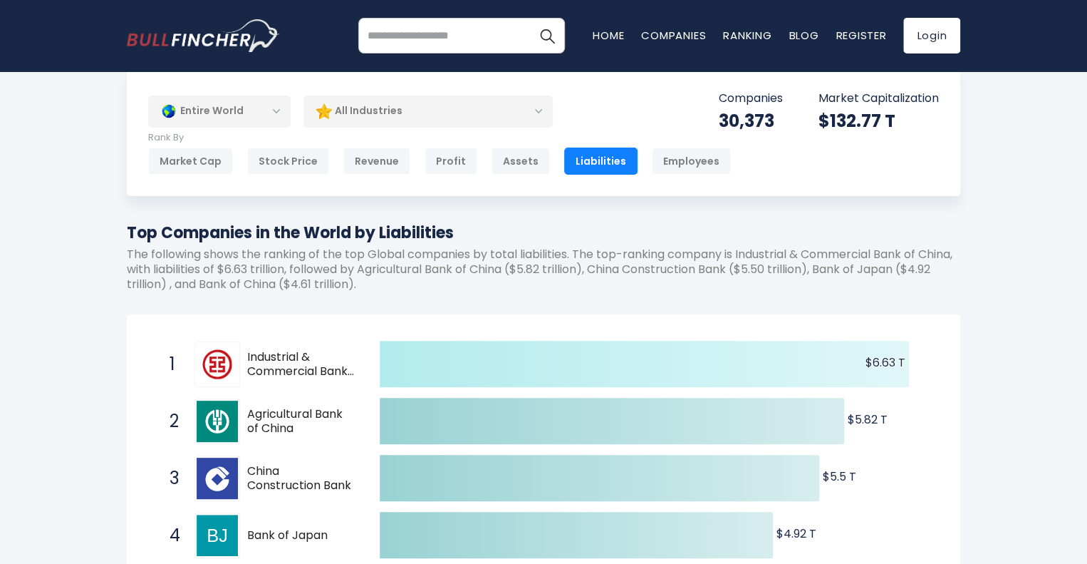
scroll to position [0, 0]
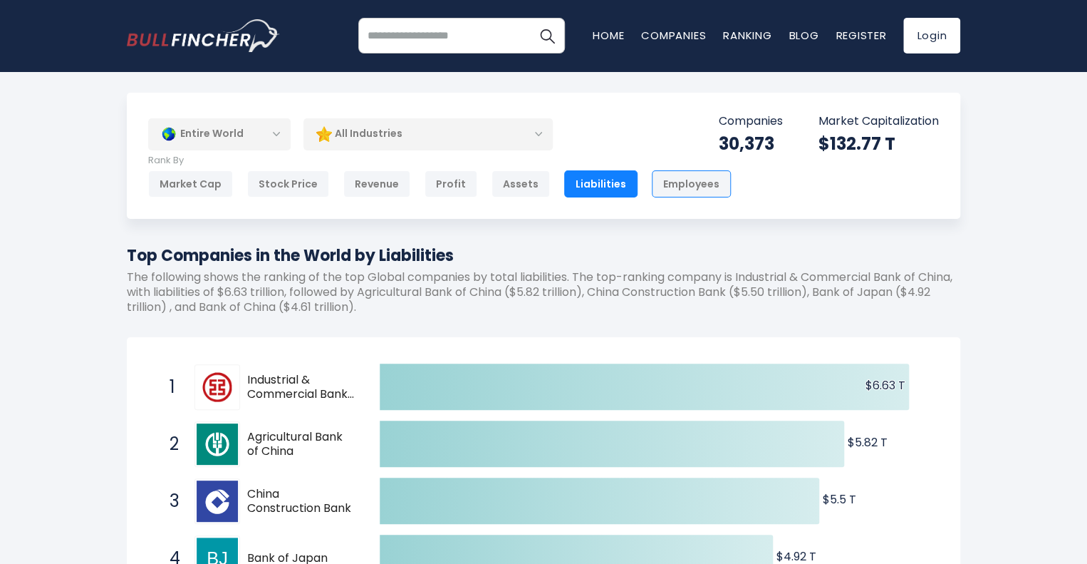
click at [700, 187] on div "Employees" at bounding box center [691, 183] width 79 height 27
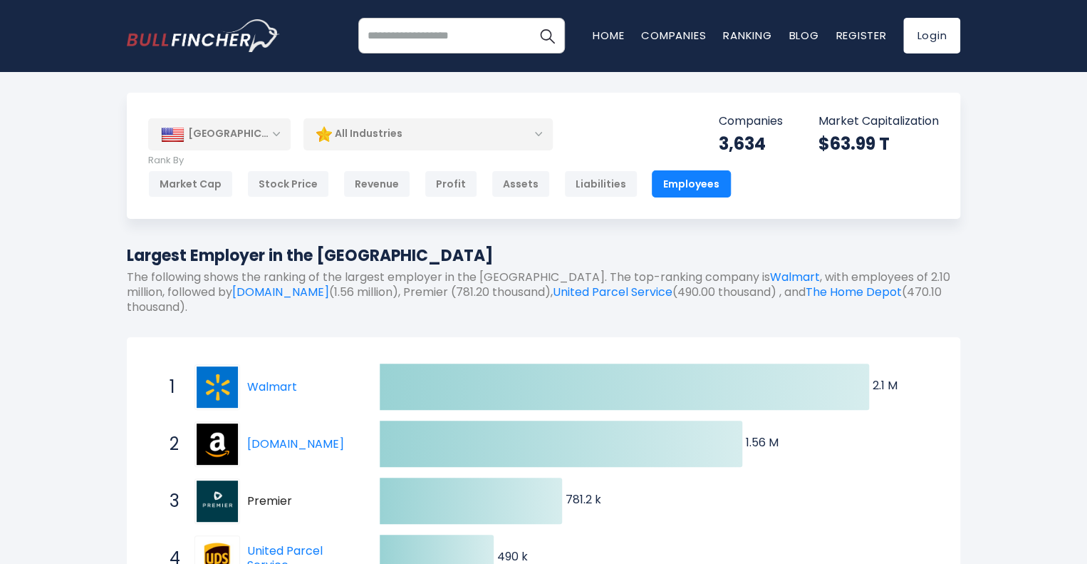
click at [353, 136] on div "All Industries" at bounding box center [428, 134] width 249 height 33
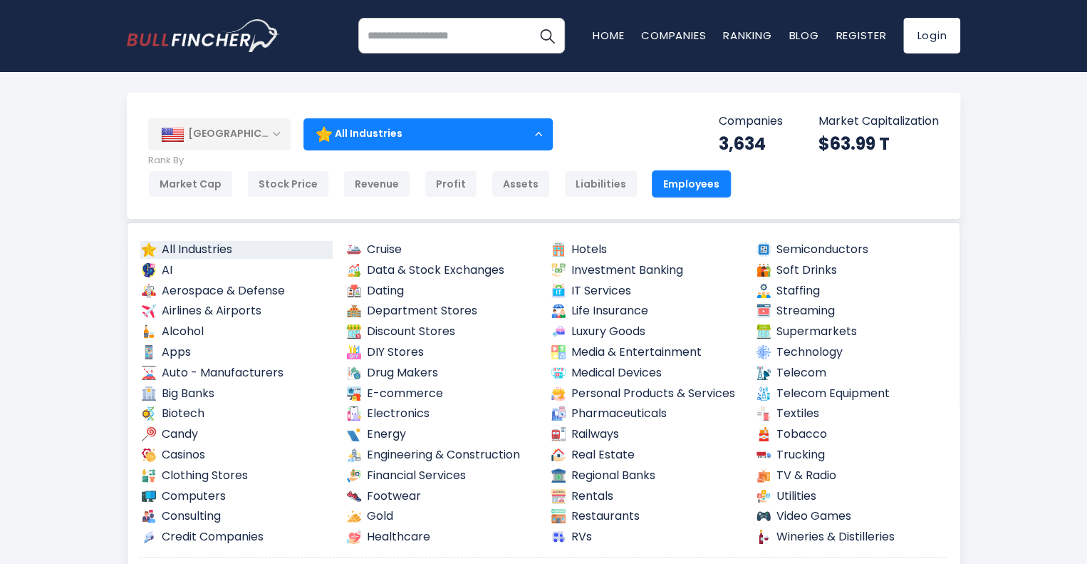
click at [353, 136] on div "All Industries" at bounding box center [428, 134] width 249 height 33
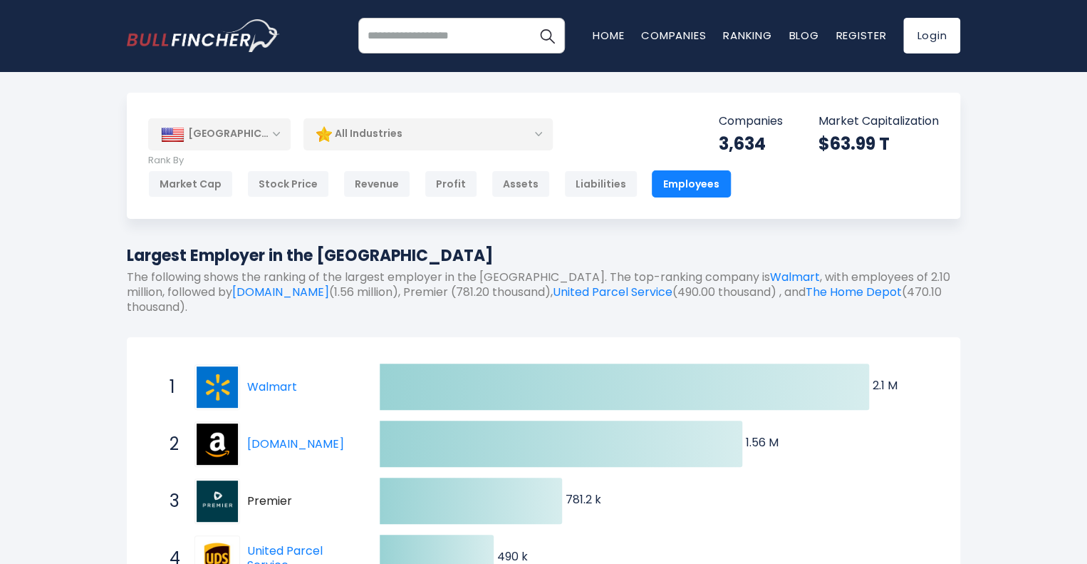
click at [353, 136] on div "All Industries" at bounding box center [428, 134] width 249 height 33
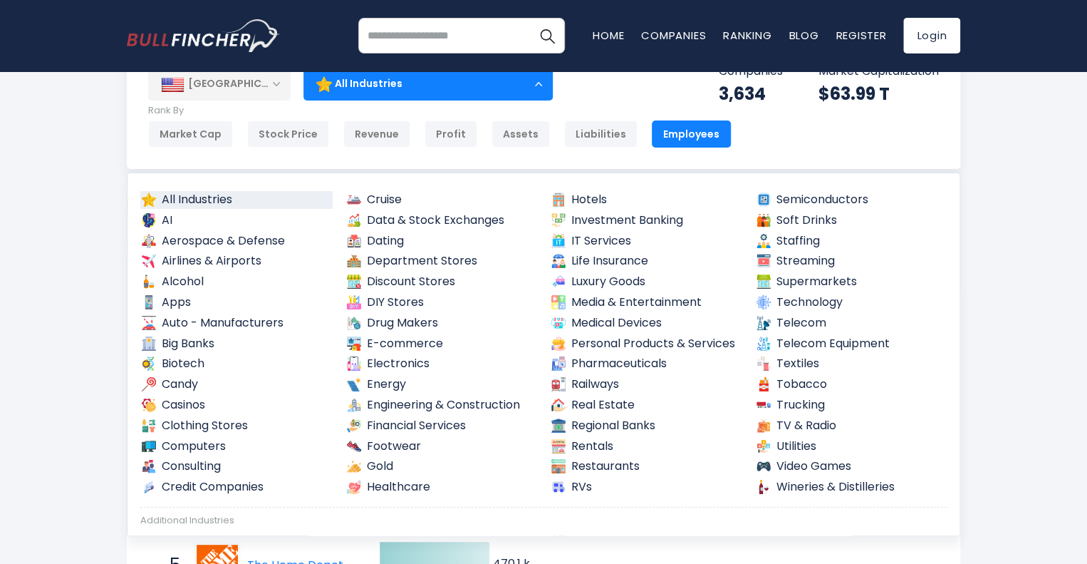
scroll to position [71, 0]
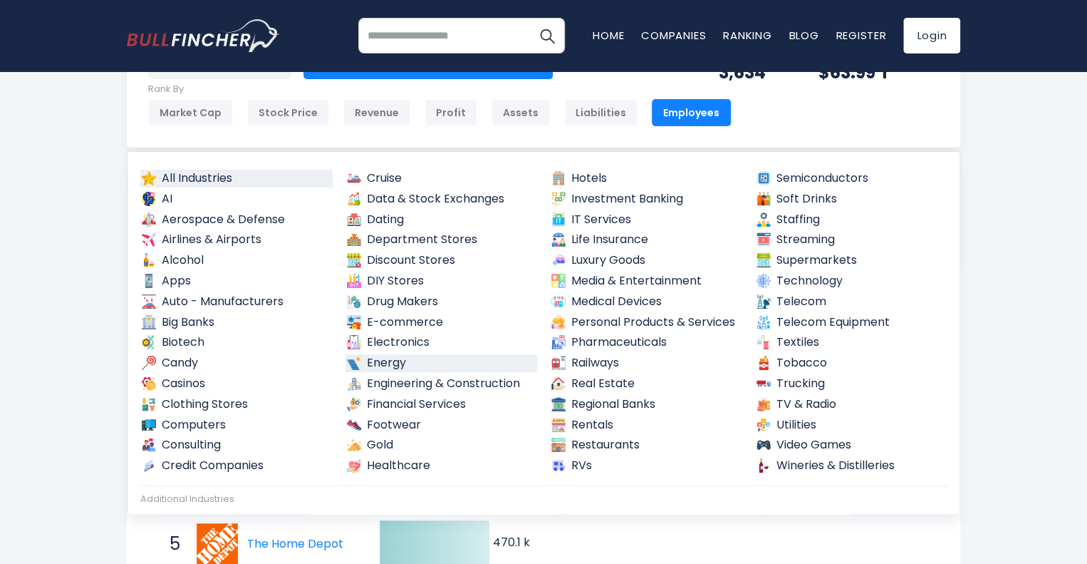
click at [376, 363] on link "Energy" at bounding box center [442, 363] width 192 height 18
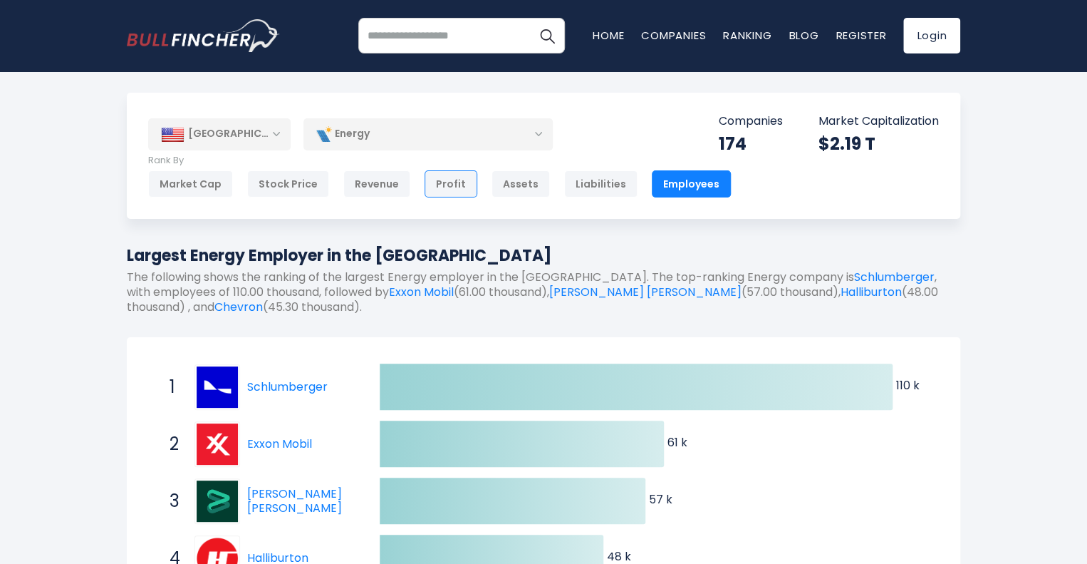
click at [442, 182] on div "Profit" at bounding box center [451, 183] width 53 height 27
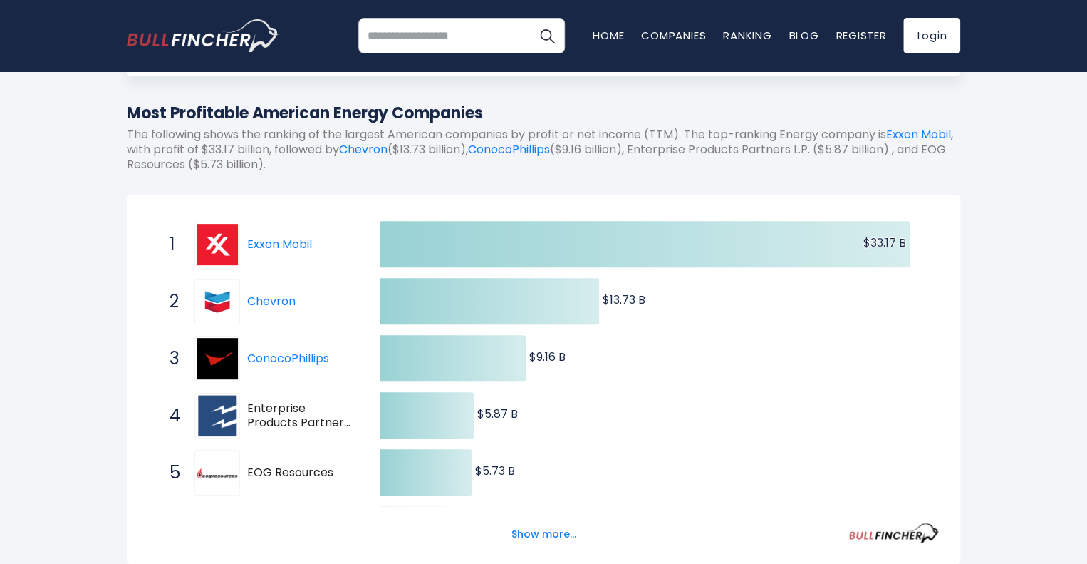
scroll to position [214, 0]
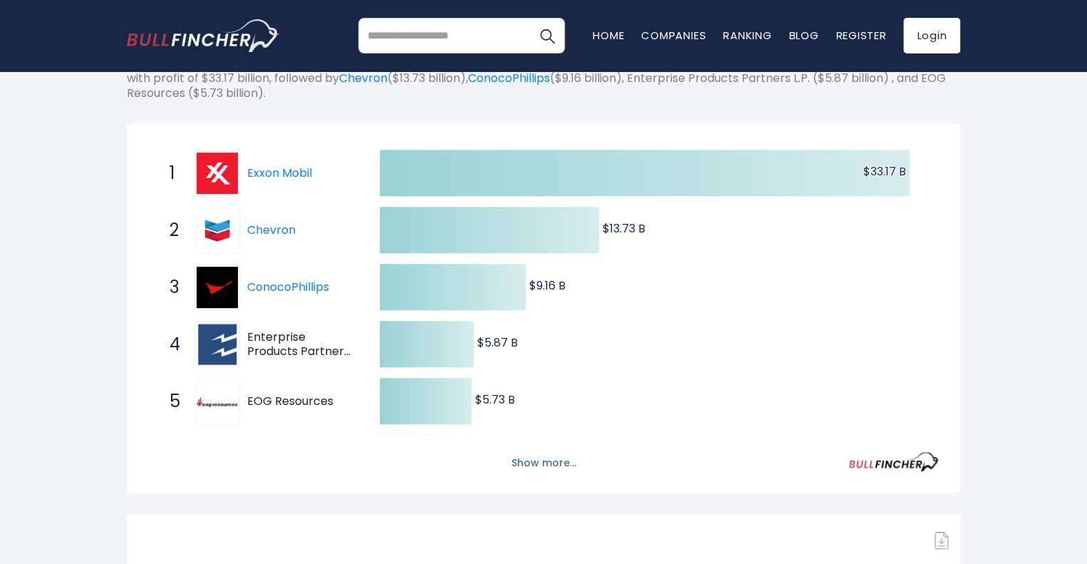
click at [549, 462] on button "Show more..." at bounding box center [544, 463] width 82 height 24
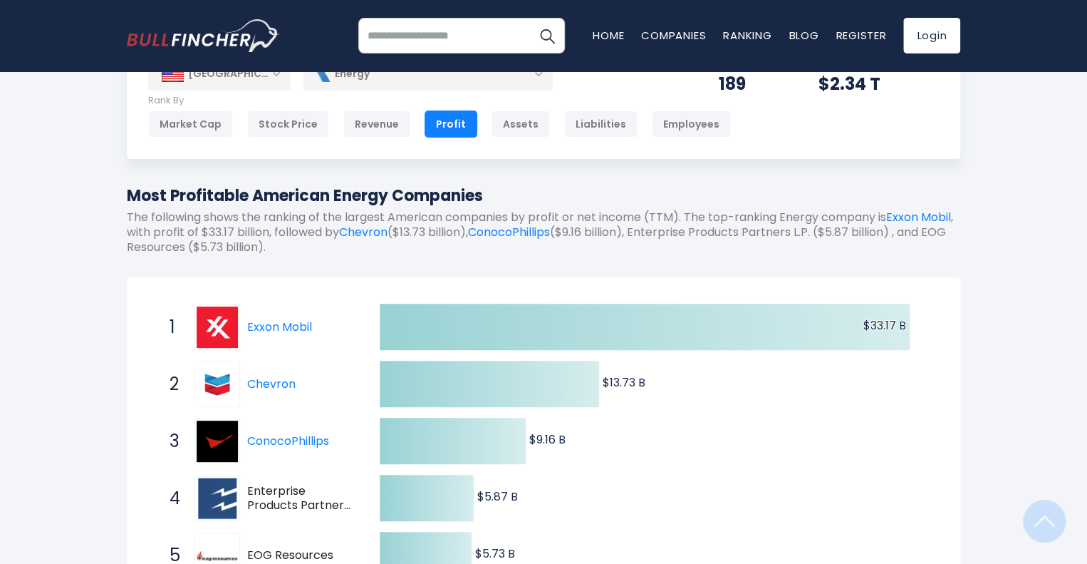
scroll to position [0, 0]
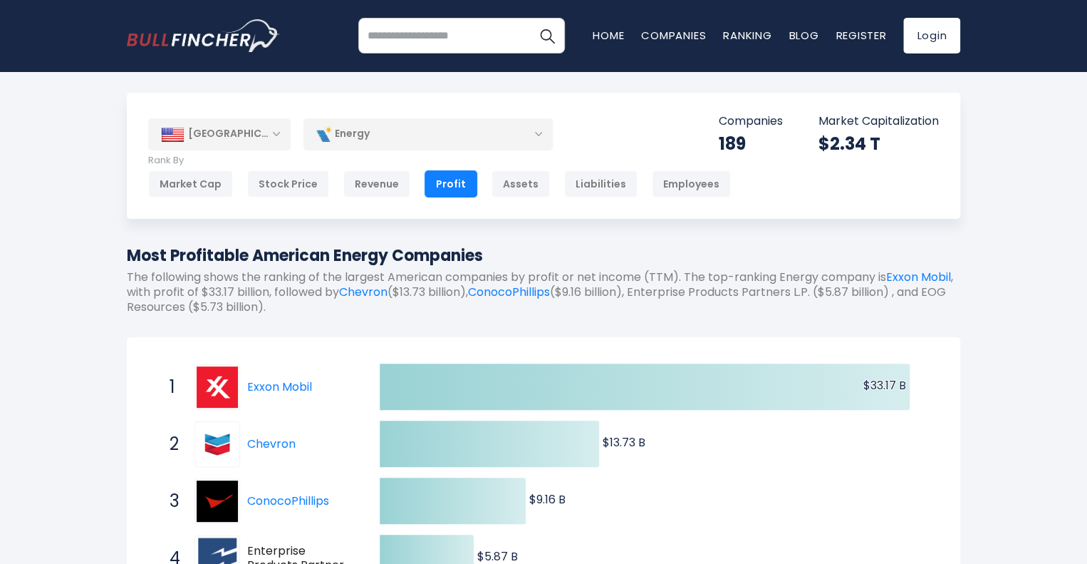
click at [239, 133] on div "[GEOGRAPHIC_DATA]" at bounding box center [219, 133] width 143 height 31
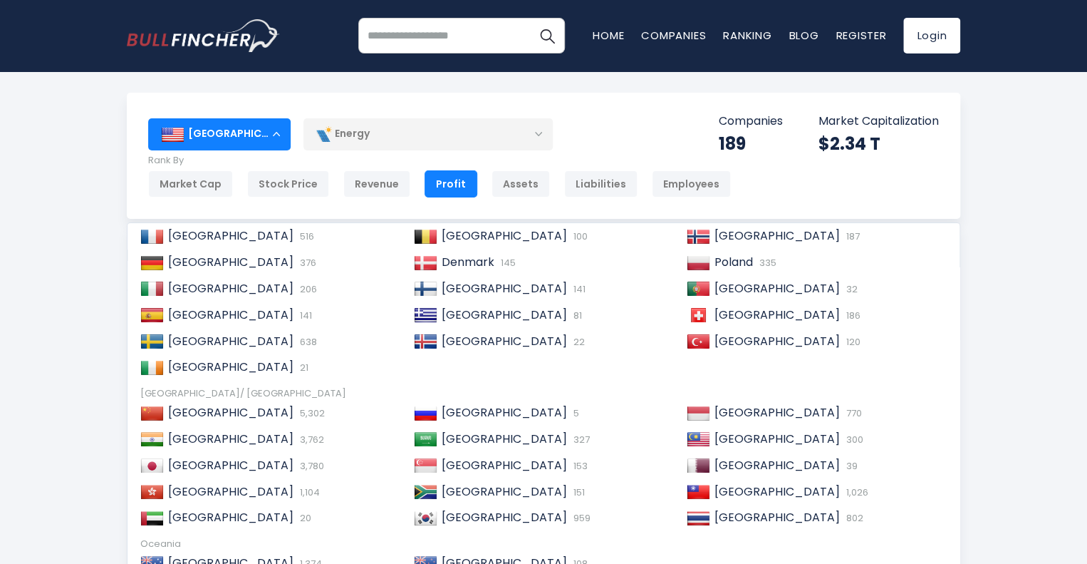
scroll to position [214, 0]
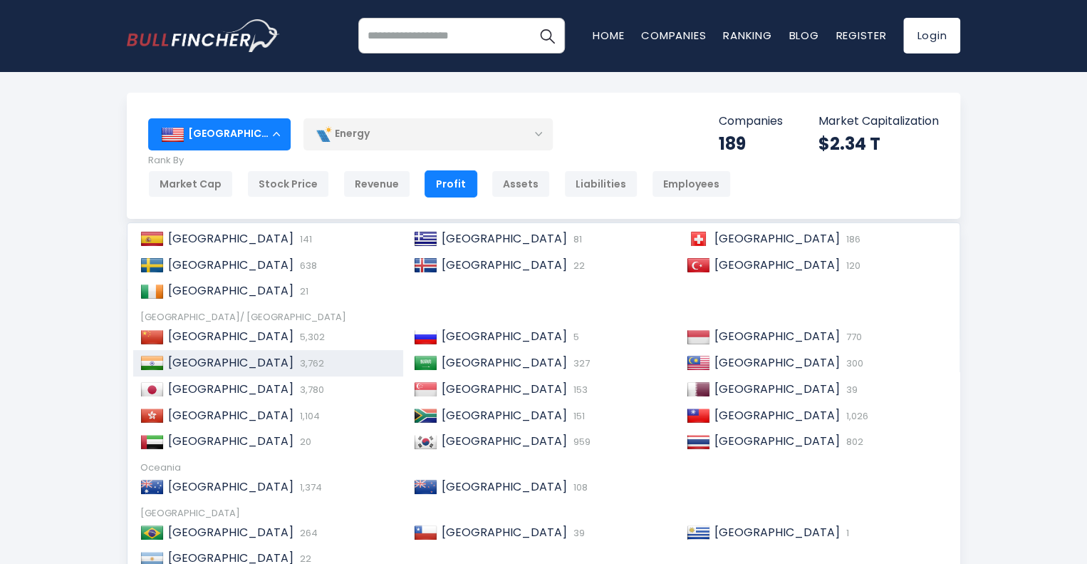
click at [269, 361] on div "India 3,762" at bounding box center [280, 363] width 232 height 15
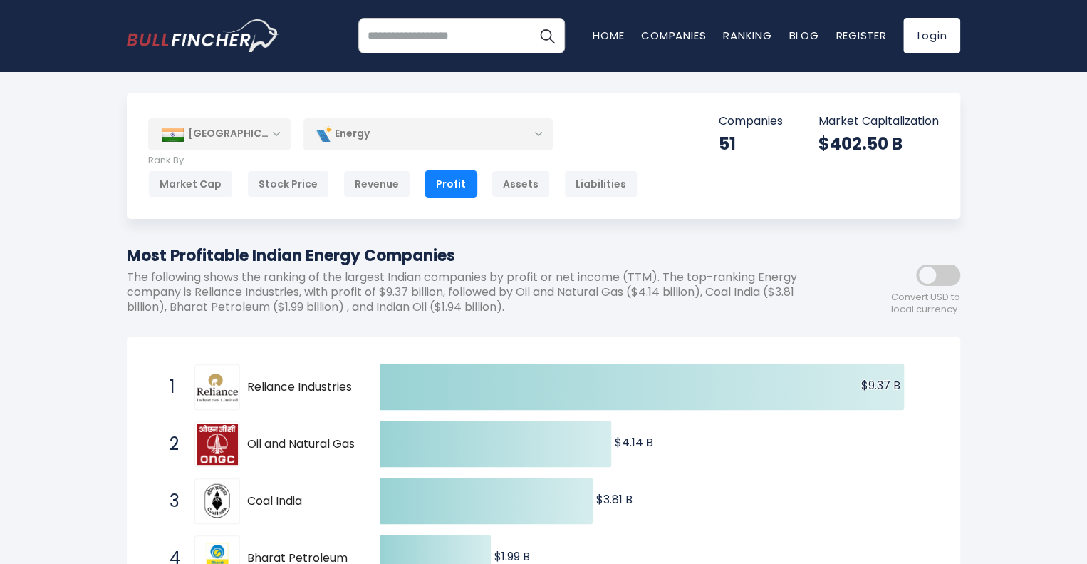
click at [379, 125] on div "Energy" at bounding box center [428, 134] width 249 height 33
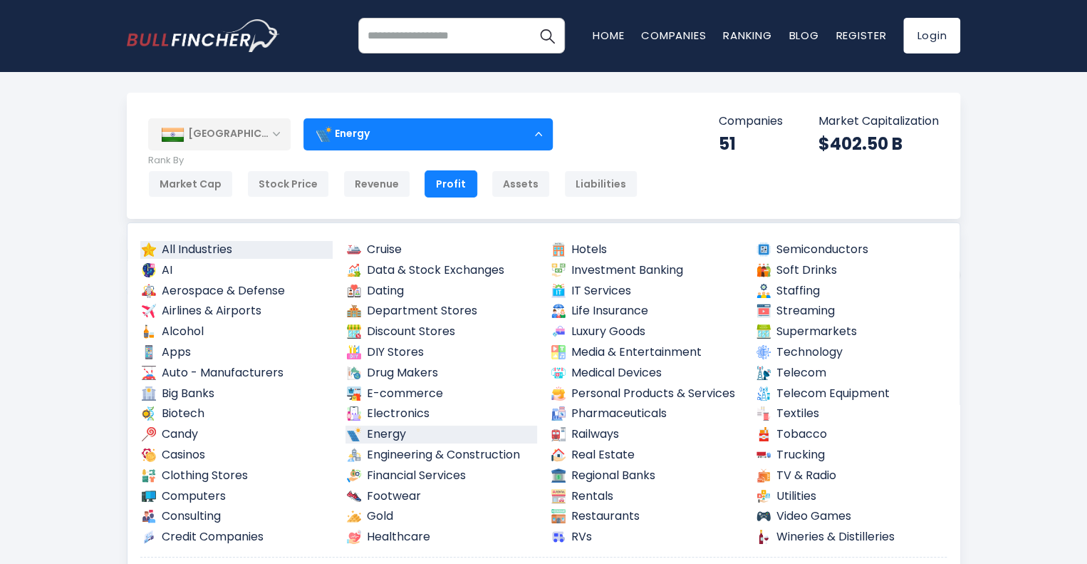
click at [231, 242] on link "All Industries" at bounding box center [236, 250] width 192 height 18
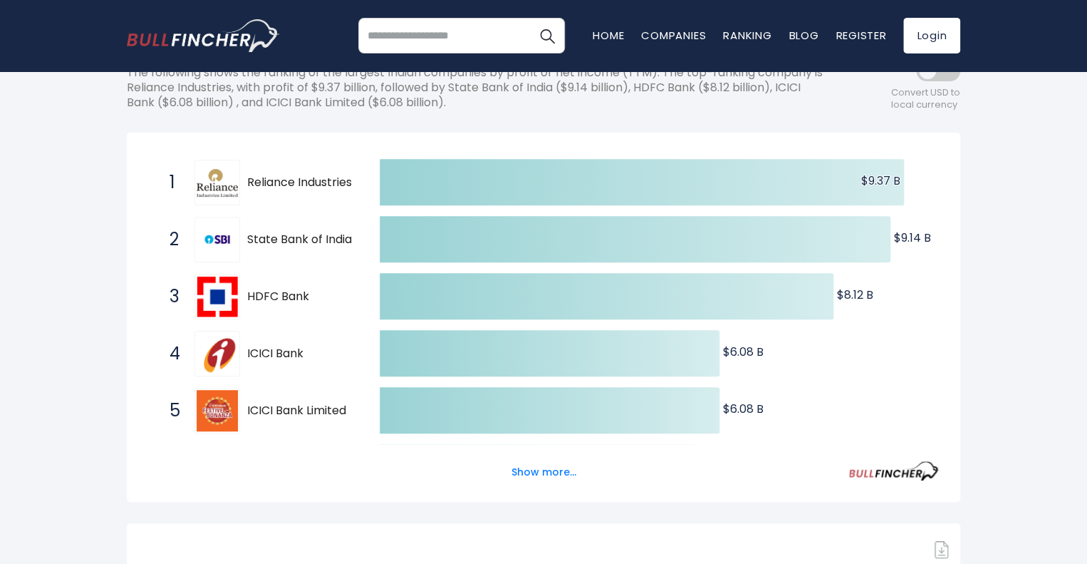
scroll to position [214, 0]
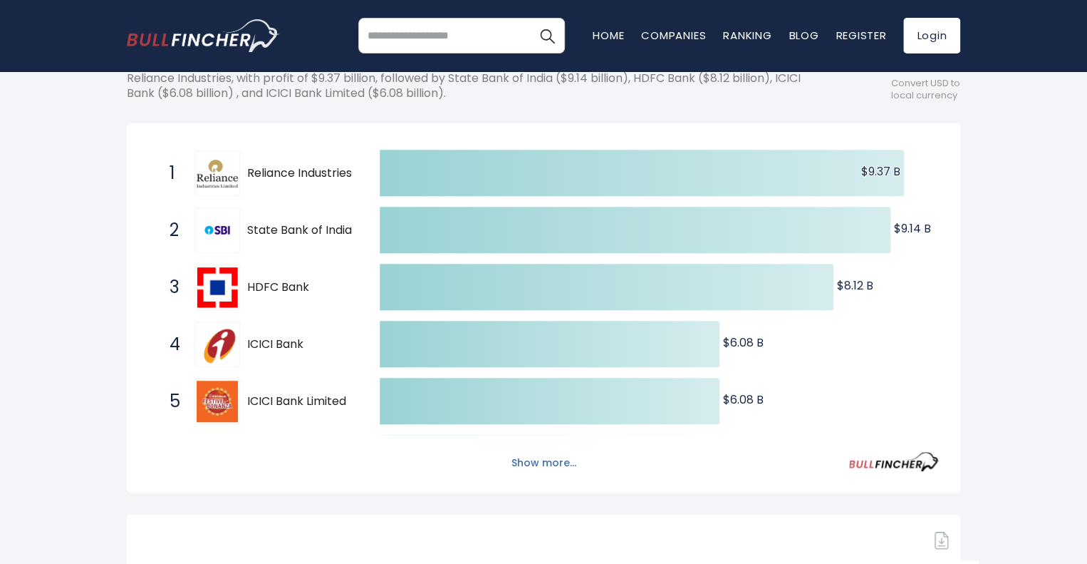
click at [569, 458] on button "Show more..." at bounding box center [544, 463] width 82 height 24
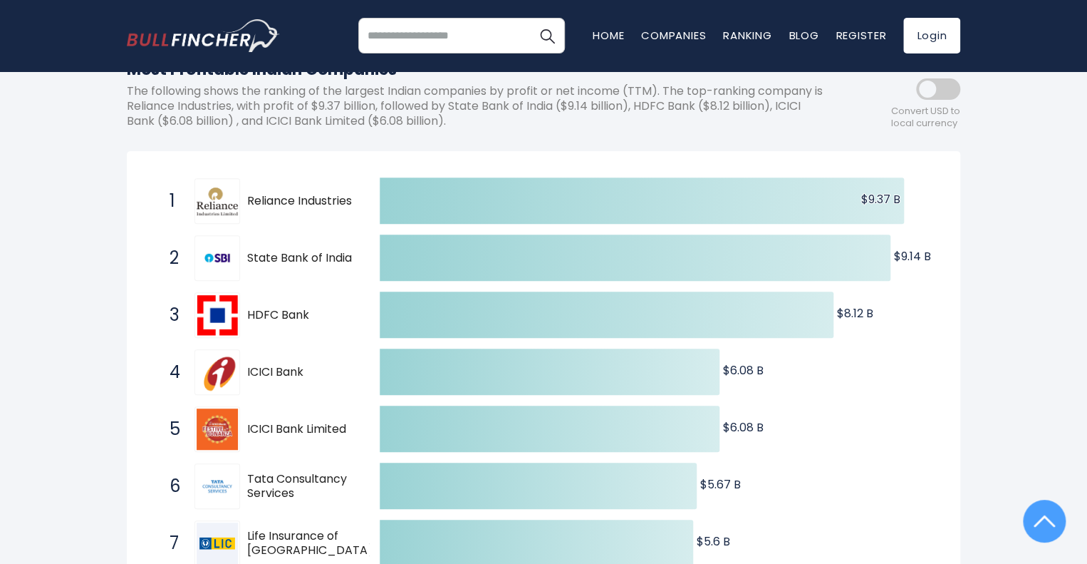
scroll to position [0, 0]
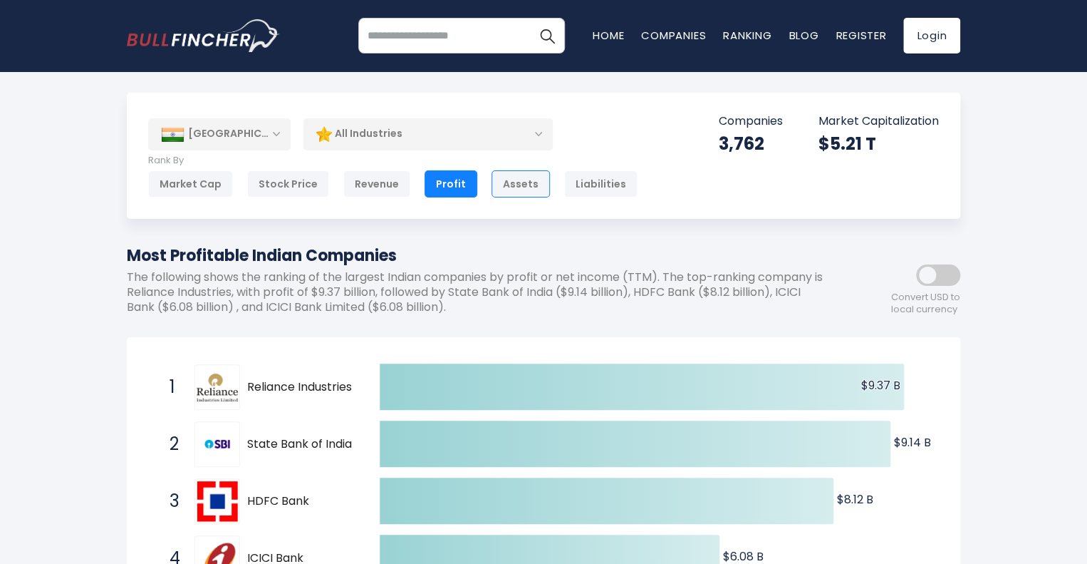
click at [513, 182] on div "Assets" at bounding box center [521, 183] width 58 height 27
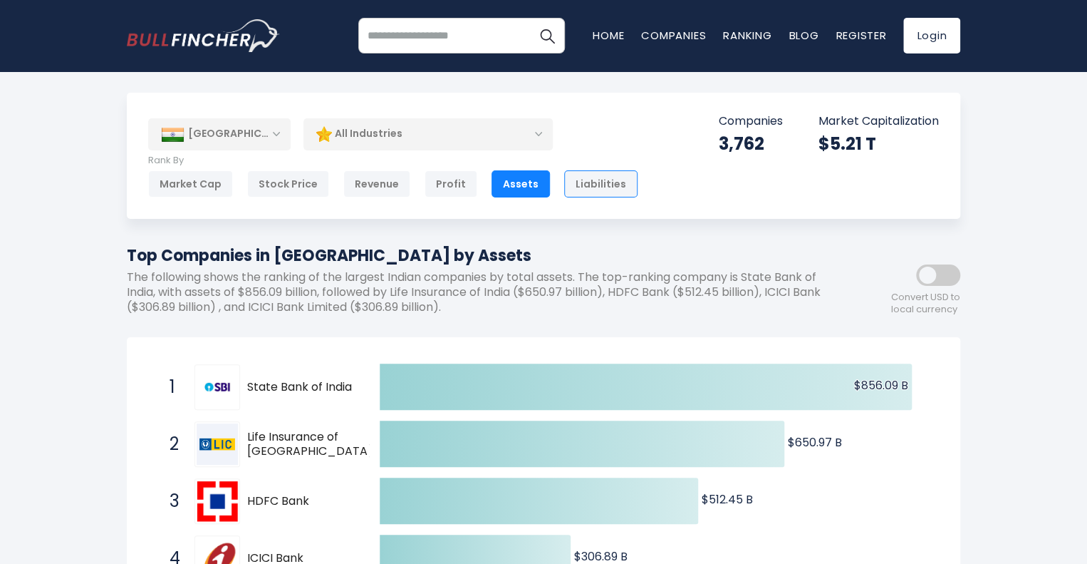
click at [587, 182] on div "Liabilities" at bounding box center [600, 183] width 73 height 27
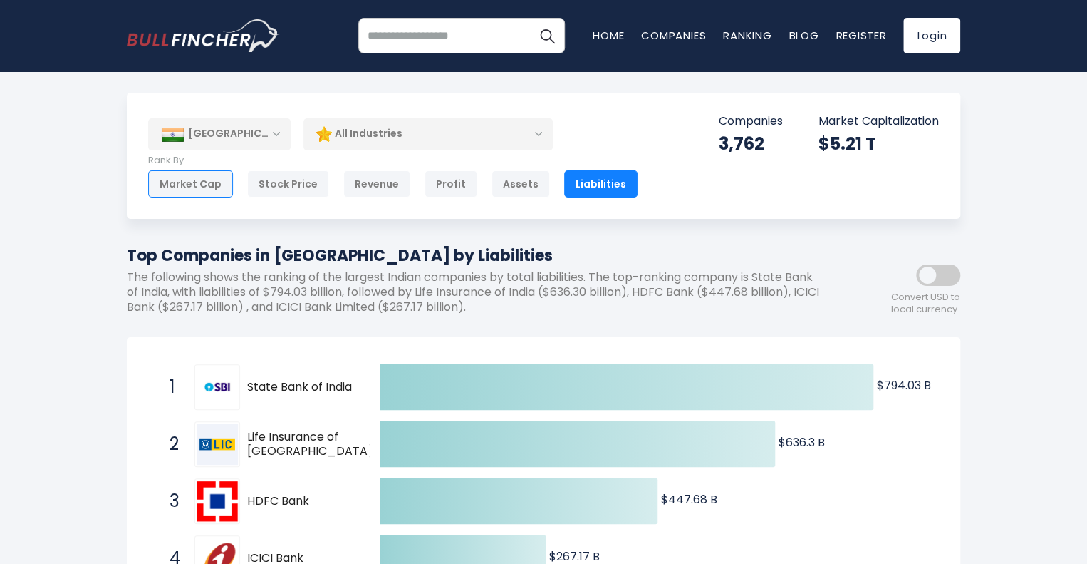
click at [215, 184] on div "Market Cap" at bounding box center [190, 183] width 85 height 27
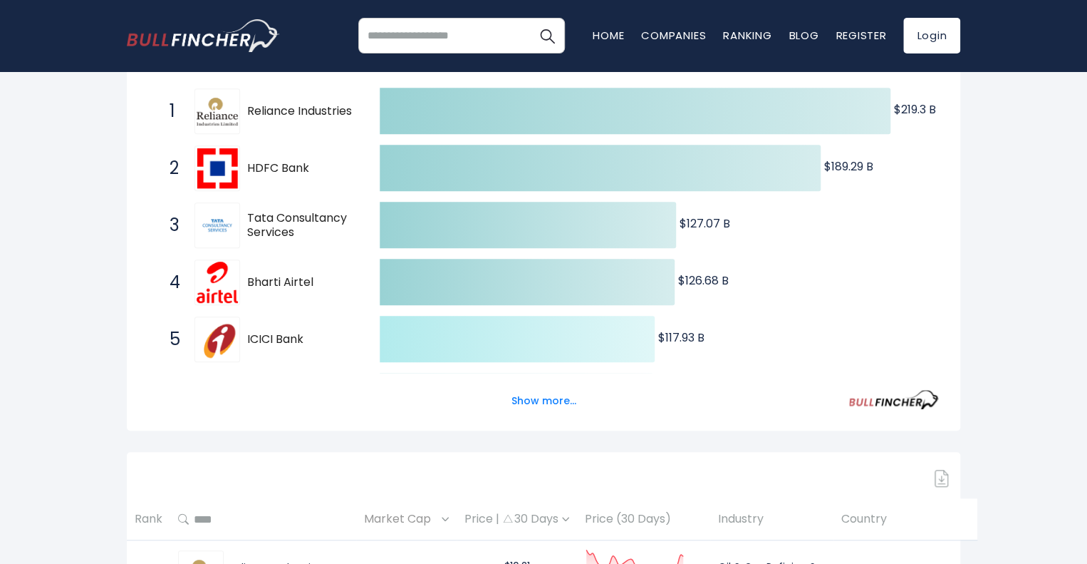
scroll to position [285, 0]
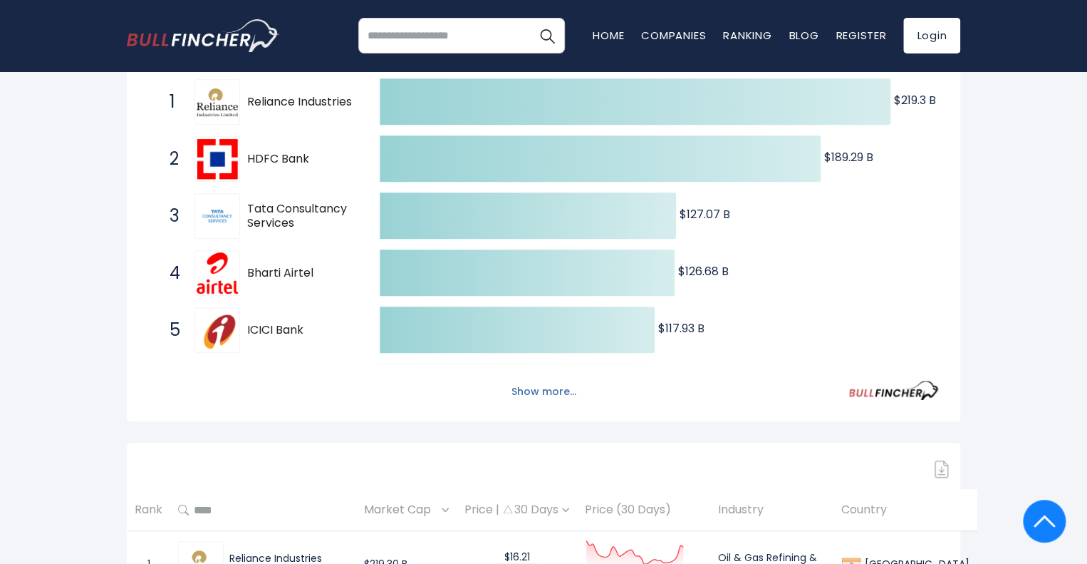
click at [513, 390] on button "Show more..." at bounding box center [544, 392] width 82 height 24
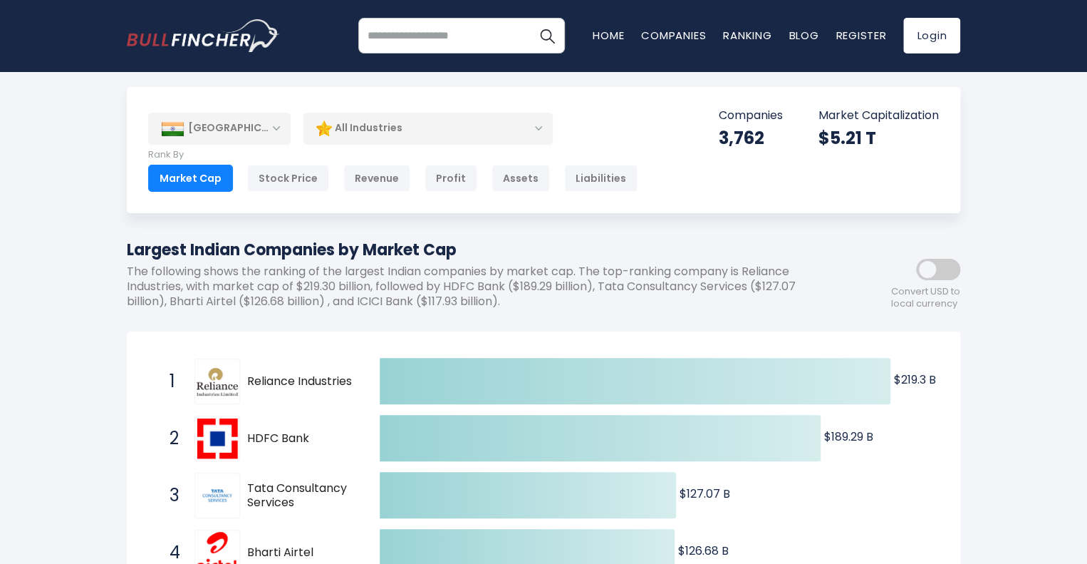
scroll to position [0, 0]
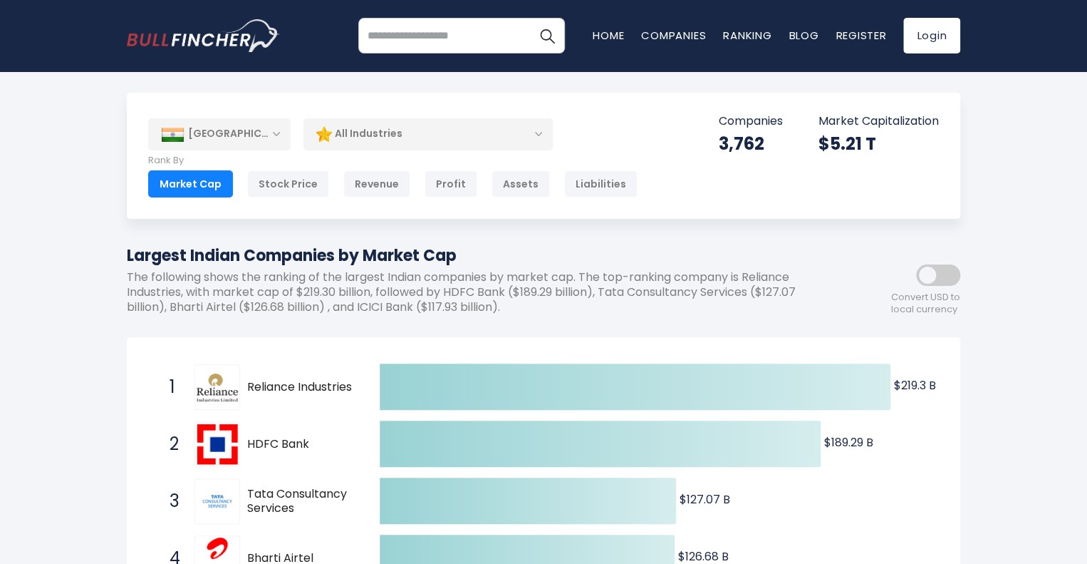
click at [261, 136] on div "[GEOGRAPHIC_DATA]" at bounding box center [219, 133] width 143 height 31
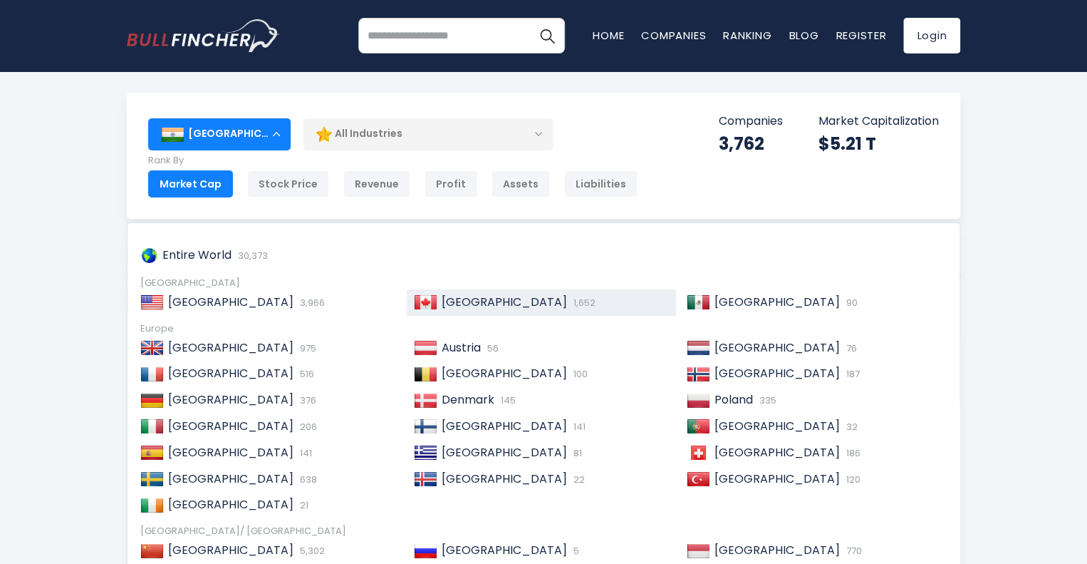
click at [514, 293] on div "Canada 1,652" at bounding box center [542, 302] width 270 height 26
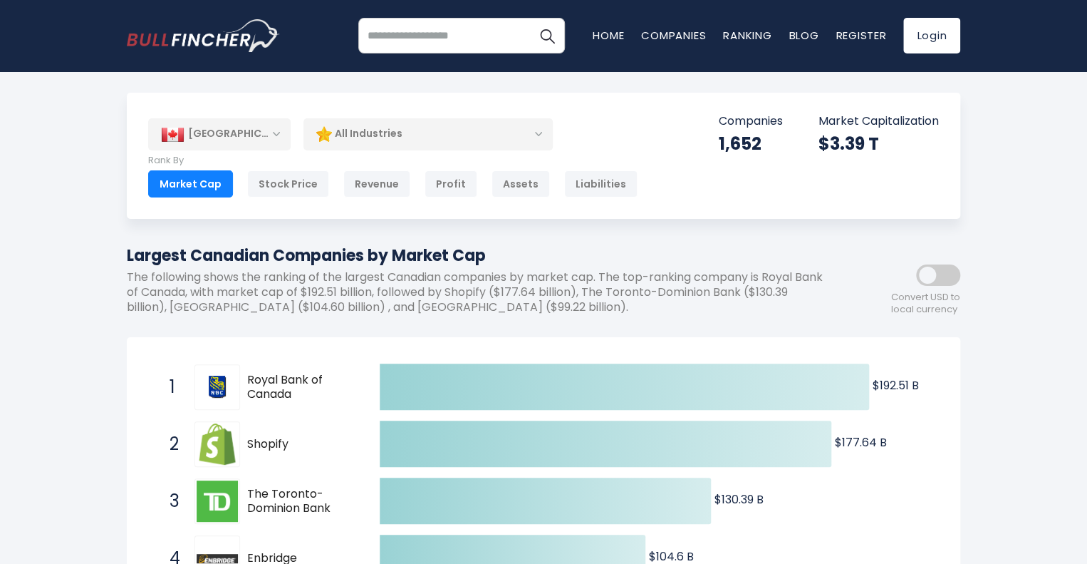
click at [242, 136] on div "[GEOGRAPHIC_DATA]" at bounding box center [219, 133] width 143 height 31
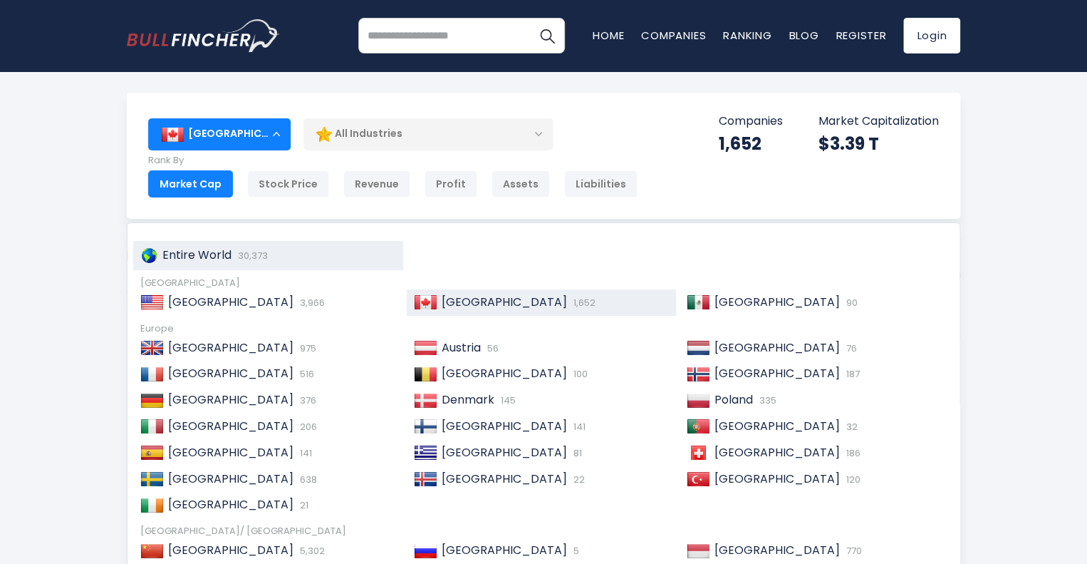
click at [241, 255] on span "30,373" at bounding box center [250, 256] width 33 height 14
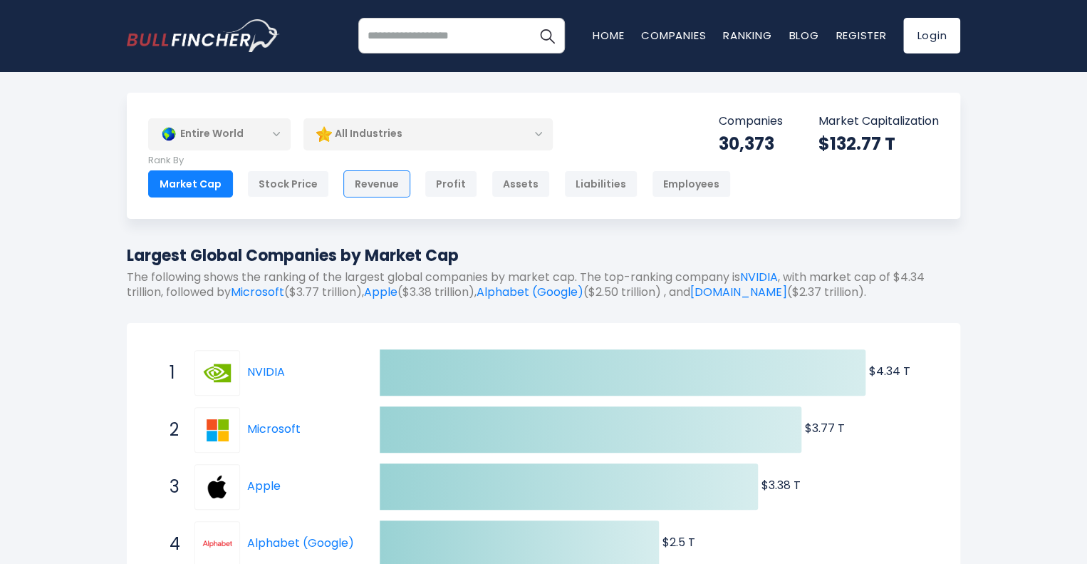
click at [397, 191] on div "Revenue" at bounding box center [376, 183] width 67 height 27
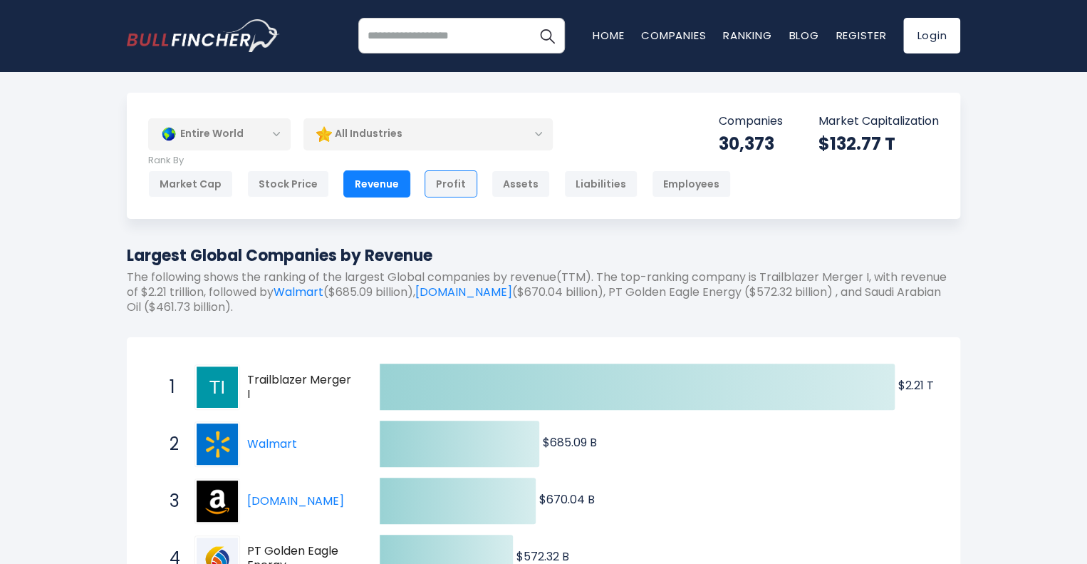
click at [432, 190] on div "Profit" at bounding box center [451, 183] width 53 height 27
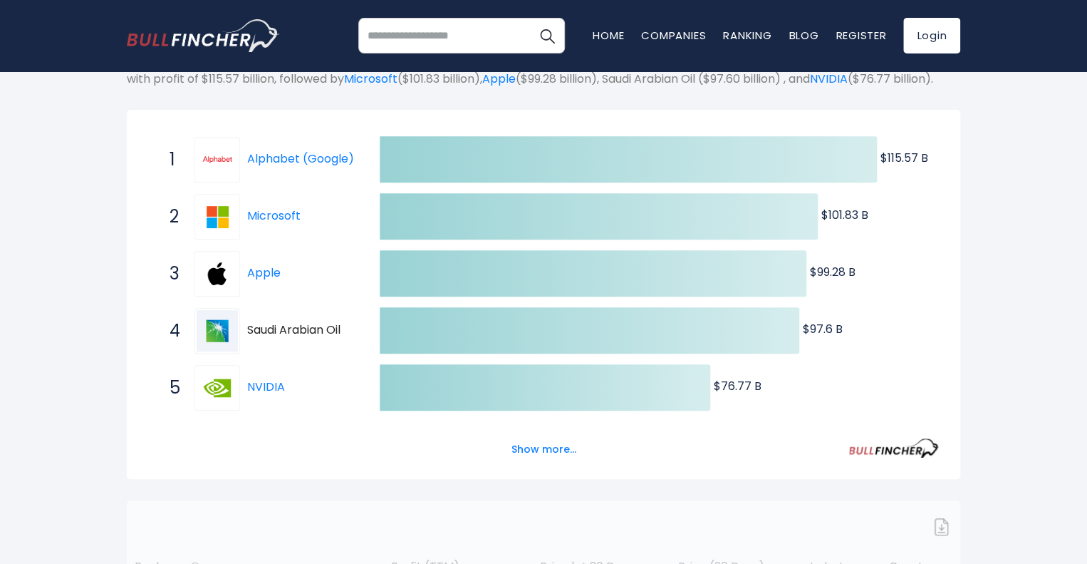
scroll to position [214, 0]
click at [556, 460] on button "Show more..." at bounding box center [544, 449] width 82 height 24
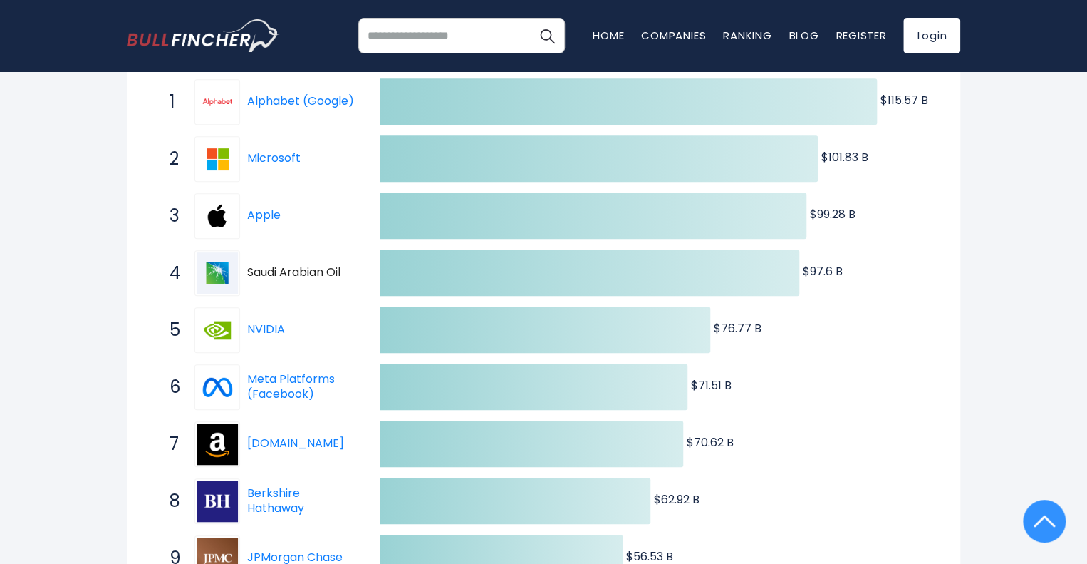
scroll to position [143, 0]
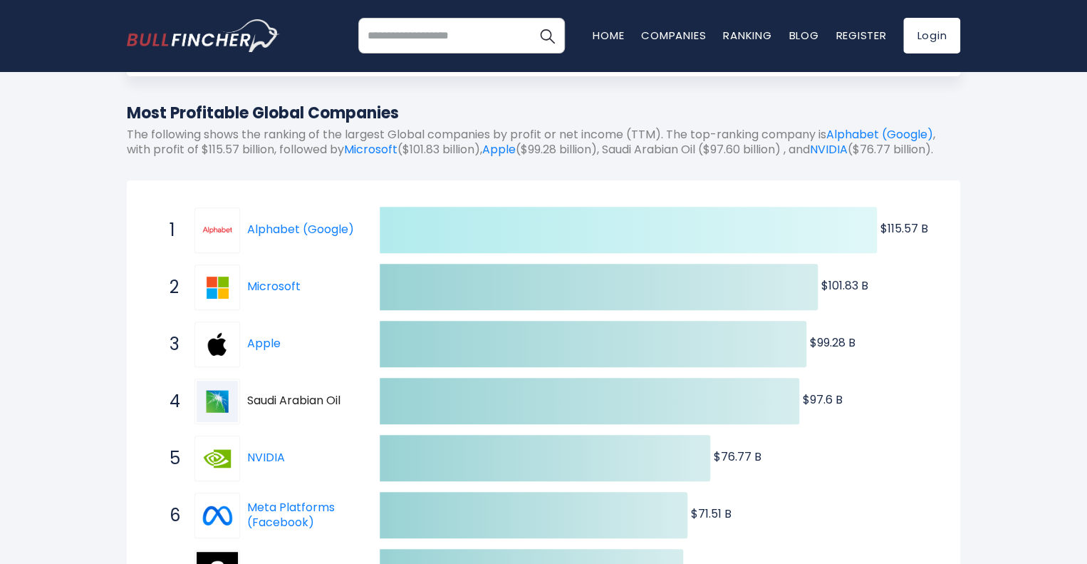
click at [508, 253] on icon at bounding box center [628, 230] width 497 height 46
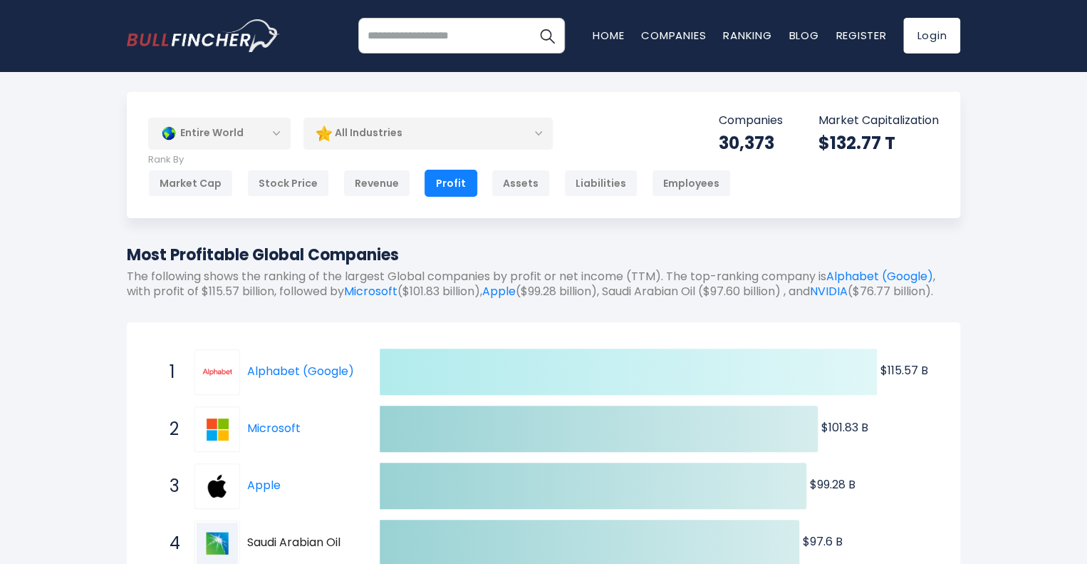
scroll to position [0, 0]
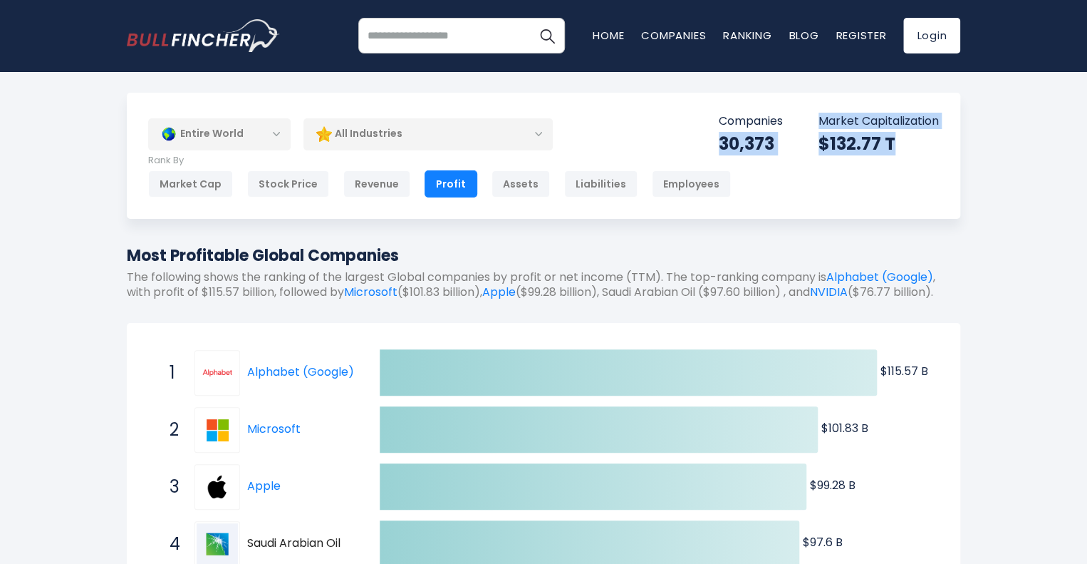
drag, startPoint x: 905, startPoint y: 142, endPoint x: 703, endPoint y: 141, distance: 201.6
click at [703, 141] on div "Entire World Entire World 30,373 [GEOGRAPHIC_DATA] [GEOGRAPHIC_DATA] 3,966 [GEO…" at bounding box center [544, 156] width 834 height 126
